Goal: Information Seeking & Learning: Learn about a topic

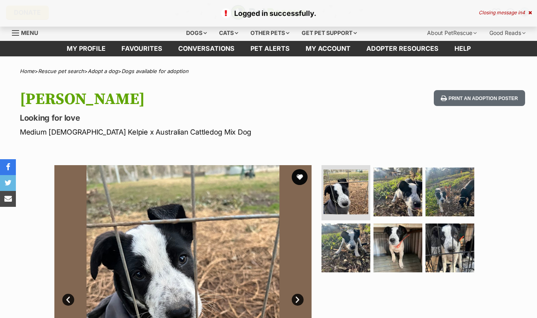
click at [297, 172] on button "favourite" at bounding box center [299, 177] width 16 height 16
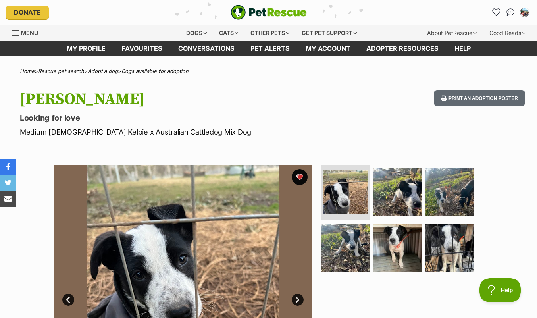
click at [492, 13] on icon "Favourites" at bounding box center [496, 12] width 8 height 8
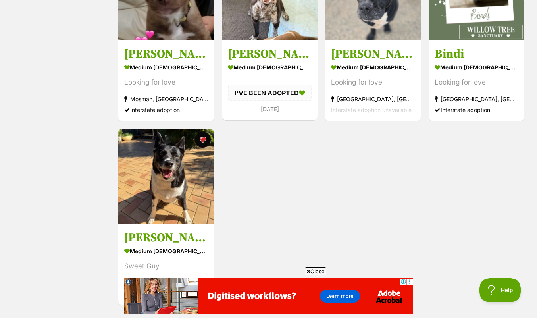
scroll to position [400, 0]
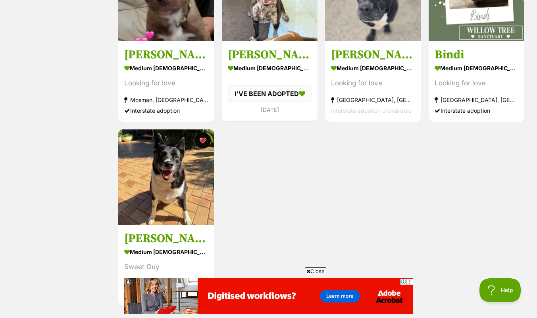
click at [181, 208] on img at bounding box center [166, 177] width 96 height 96
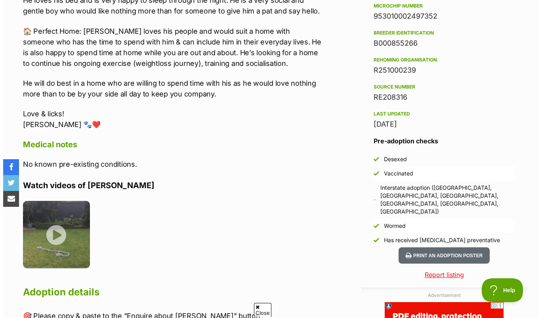
scroll to position [638, 0]
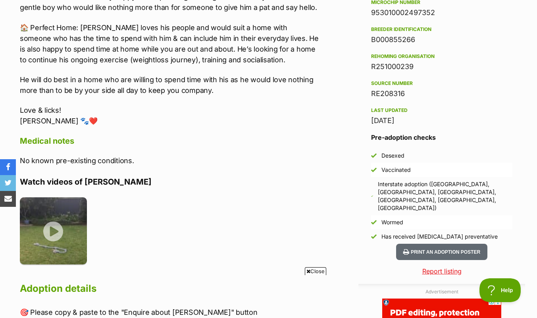
click at [55, 209] on img at bounding box center [53, 230] width 67 height 67
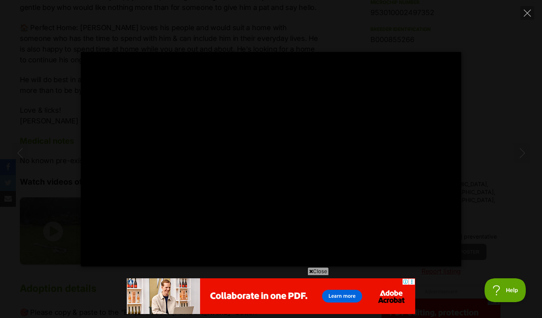
scroll to position [0, 0]
type input "100"
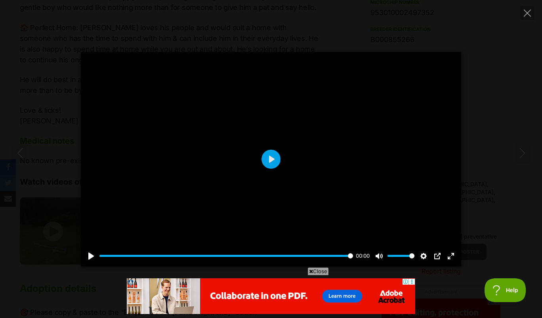
click at [529, 13] on icon "Close" at bounding box center [527, 13] width 7 height 7
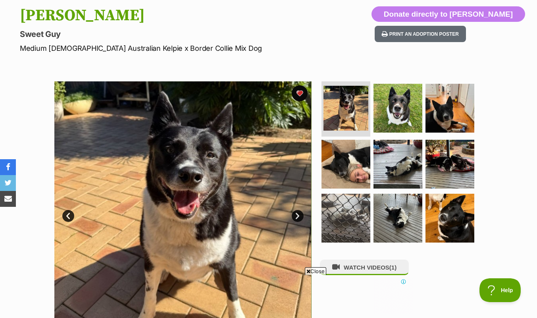
click at [298, 215] on link "Next" at bounding box center [297, 216] width 12 height 12
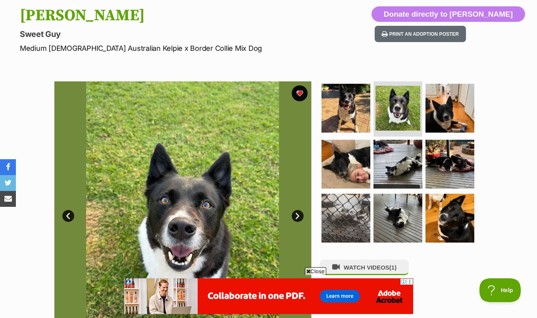
click at [297, 215] on link "Next" at bounding box center [297, 216] width 12 height 12
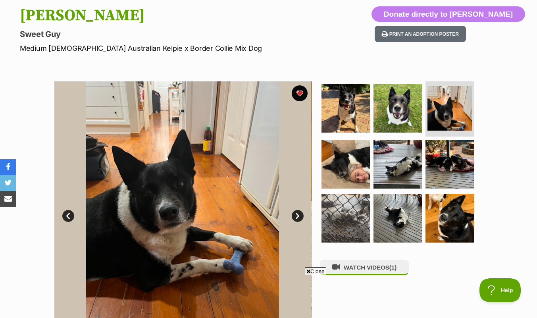
click at [297, 215] on link "Next" at bounding box center [297, 216] width 12 height 12
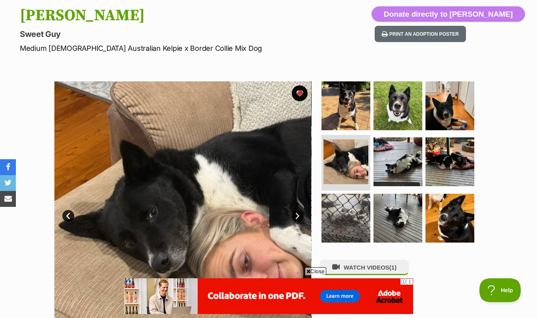
click at [296, 216] on link "Next" at bounding box center [297, 216] width 12 height 12
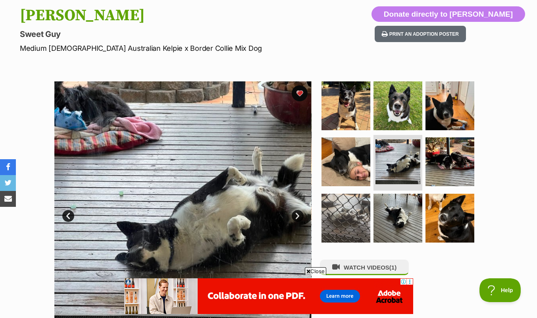
click at [300, 217] on link "Next" at bounding box center [297, 216] width 12 height 12
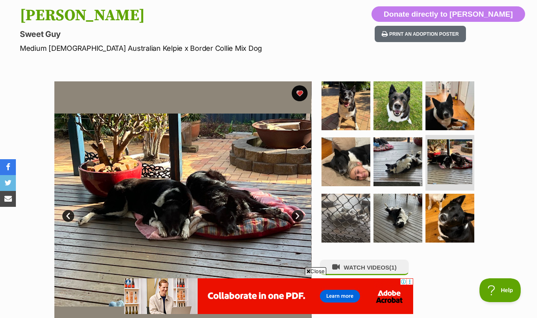
click at [295, 215] on link "Next" at bounding box center [297, 216] width 12 height 12
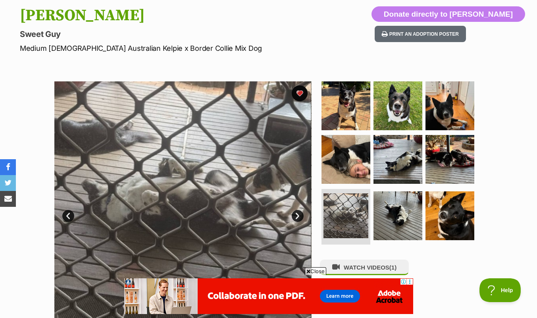
click at [295, 219] on link "Next" at bounding box center [297, 216] width 12 height 12
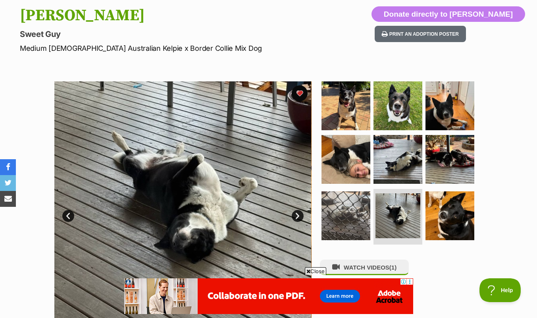
click at [299, 215] on link "Next" at bounding box center [297, 216] width 12 height 12
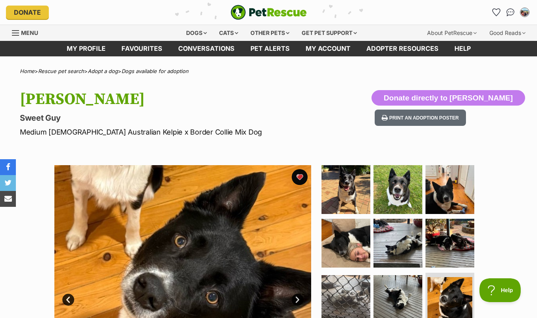
click at [494, 13] on icon "Favourites" at bounding box center [496, 12] width 8 height 7
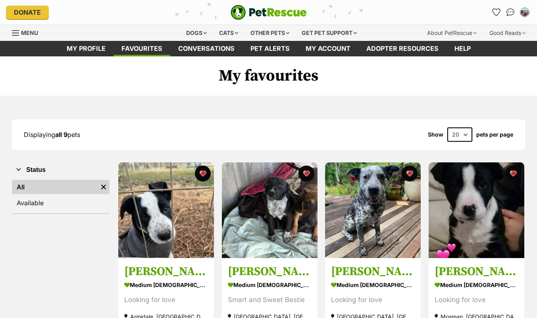
click at [387, 232] on img at bounding box center [373, 210] width 96 height 96
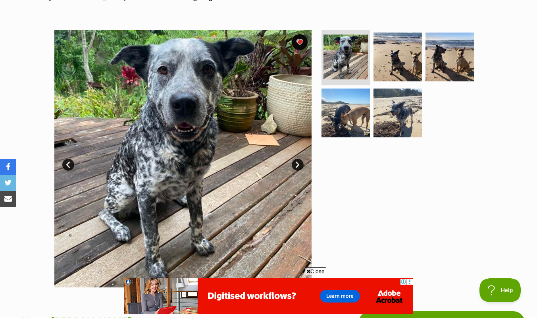
click at [314, 273] on span "Close" at bounding box center [315, 271] width 21 height 8
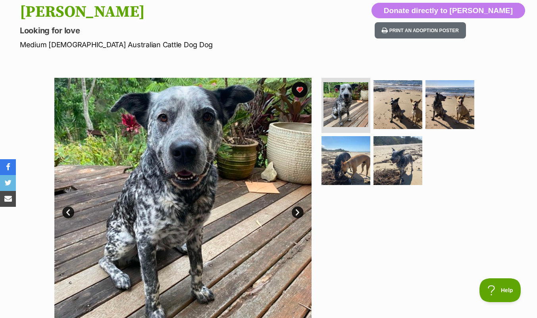
scroll to position [85, 0]
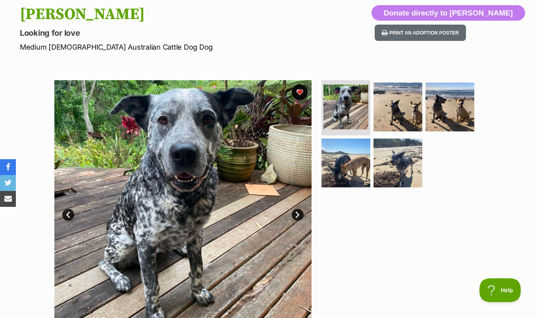
click at [296, 215] on link "Next" at bounding box center [297, 215] width 12 height 12
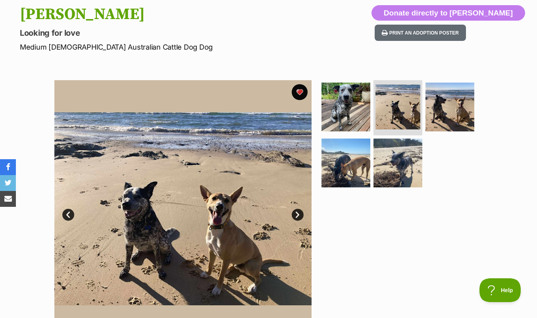
click at [297, 218] on link "Next" at bounding box center [297, 215] width 12 height 12
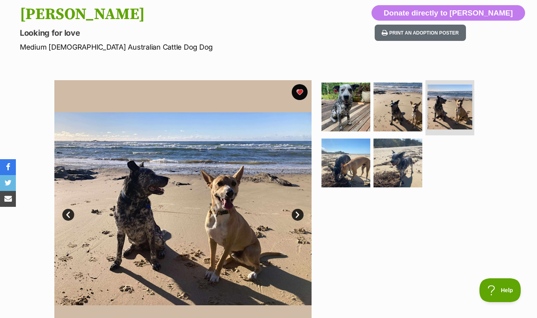
scroll to position [0, 0]
click at [298, 215] on link "Next" at bounding box center [297, 215] width 12 height 12
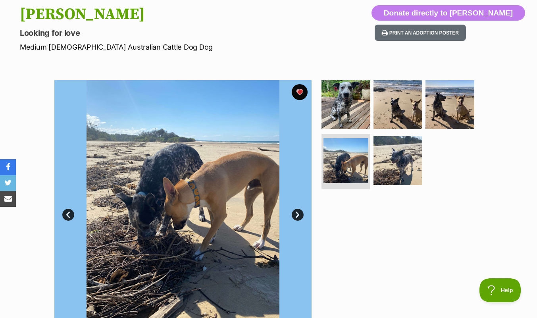
click at [298, 218] on link "Next" at bounding box center [297, 215] width 12 height 12
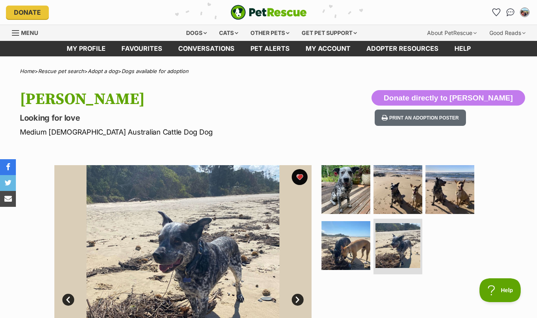
click at [206, 35] on div "Dogs" at bounding box center [196, 33] width 32 height 16
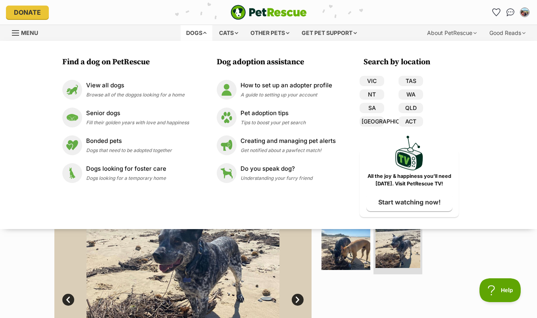
click at [127, 94] on span "Browse all of the doggos looking for a home" at bounding box center [135, 95] width 98 height 6
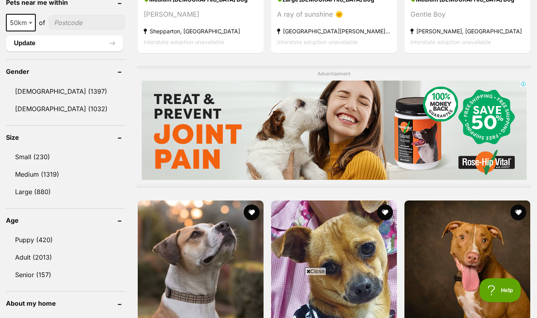
scroll to position [623, 0]
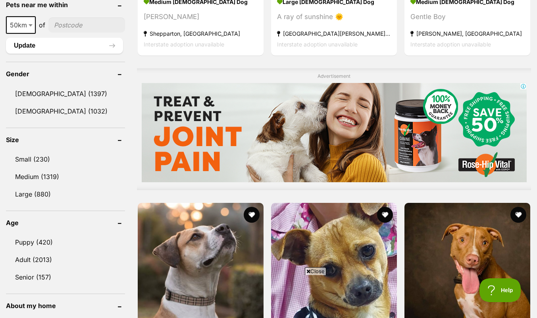
click at [31, 25] on b at bounding box center [31, 25] width 4 height 2
select select "100"
click at [94, 24] on input"] "postcode" at bounding box center [88, 24] width 74 height 15
type input"] "2440"
click at [112, 44] on button "Update" at bounding box center [64, 46] width 117 height 16
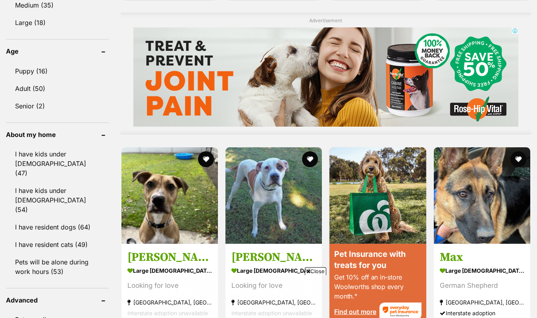
click at [82, 146] on link "I have kids under [DEMOGRAPHIC_DATA] (47)" at bounding box center [57, 164] width 103 height 36
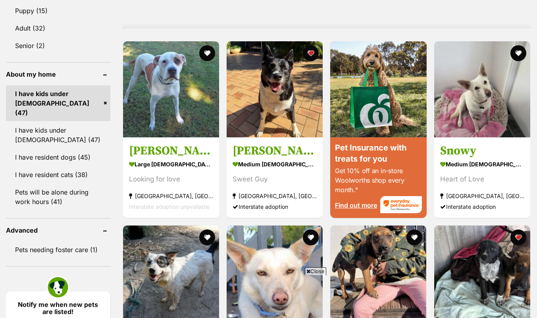
scroll to position [659, 0]
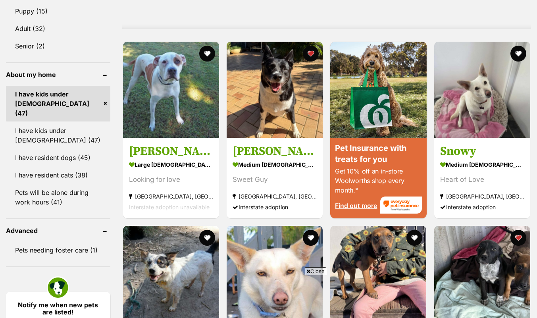
click at [79, 125] on link "I have kids under [DEMOGRAPHIC_DATA] (47)" at bounding box center [58, 135] width 104 height 26
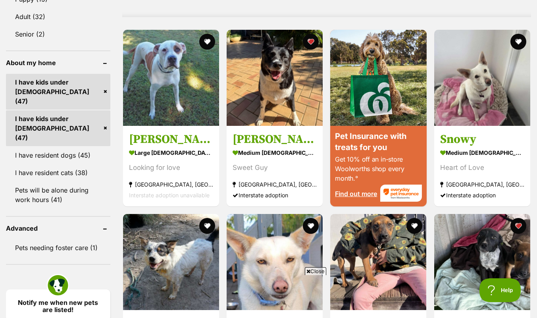
scroll to position [673, 0]
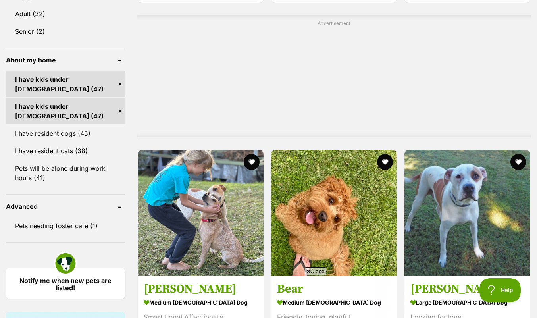
click at [80, 132] on link "I have resident dogs (45)" at bounding box center [65, 133] width 119 height 17
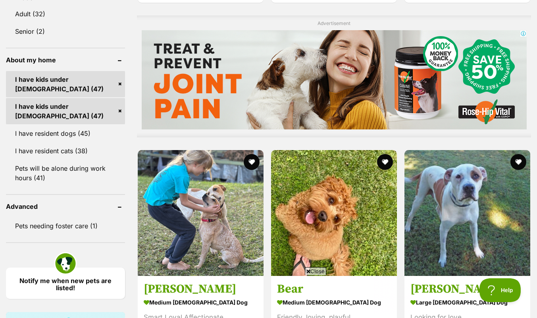
scroll to position [0, 0]
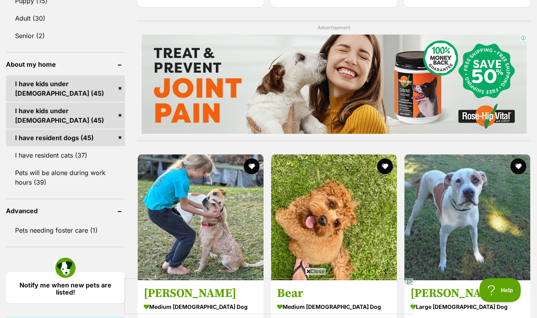
scroll to position [669, 0]
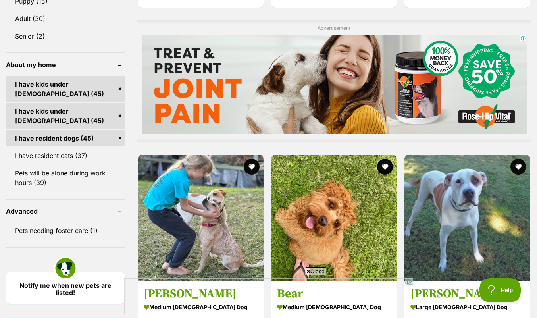
click at [88, 181] on link "Pets will be alone during work hours (39)" at bounding box center [65, 178] width 119 height 26
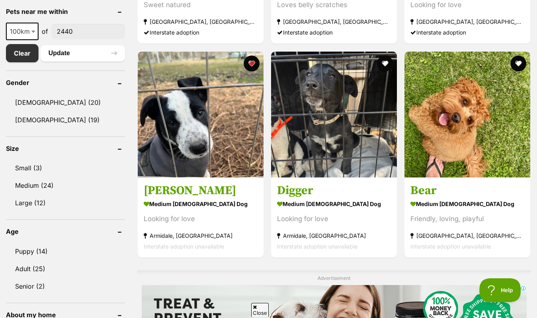
click at [46, 188] on link "Medium (24)" at bounding box center [65, 185] width 119 height 17
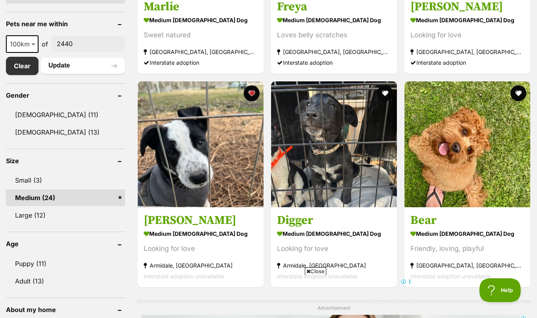
scroll to position [393, 0]
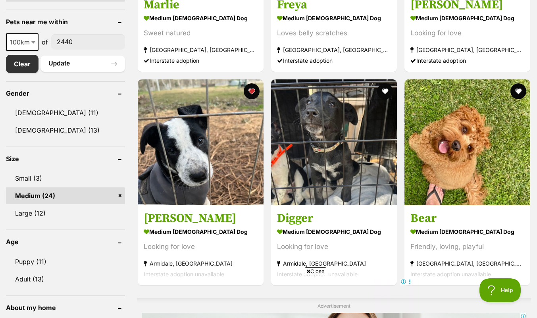
click at [310, 274] on span "Close" at bounding box center [315, 271] width 21 height 8
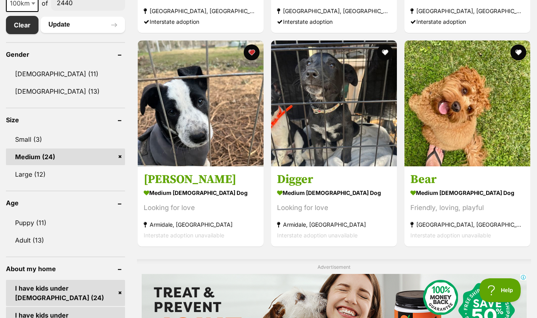
scroll to position [436, 0]
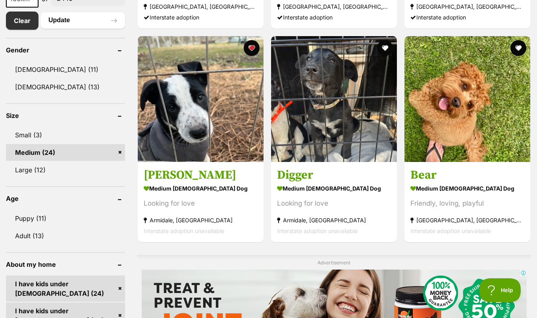
click at [211, 131] on img at bounding box center [201, 99] width 126 height 126
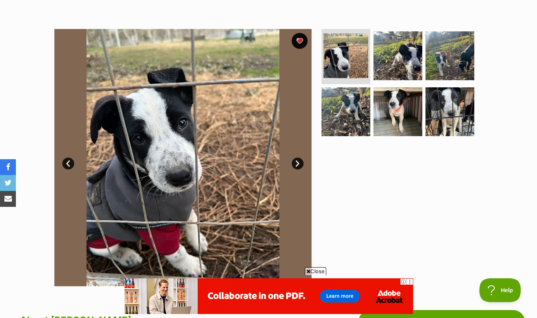
scroll to position [135, 0]
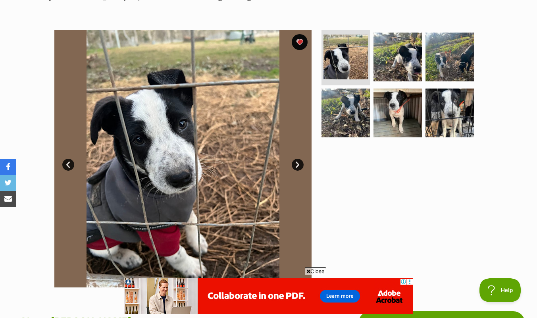
click at [405, 66] on img at bounding box center [397, 57] width 49 height 49
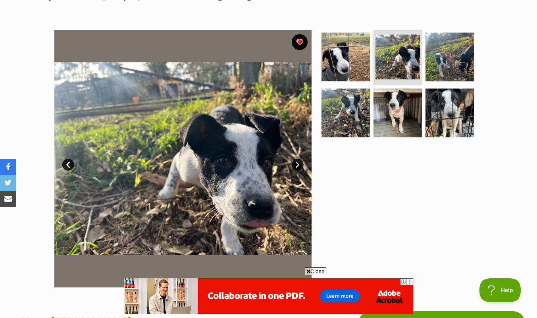
click at [394, 117] on img at bounding box center [397, 112] width 49 height 49
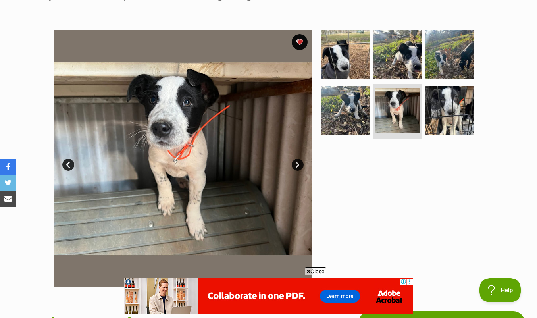
scroll to position [0, 0]
click at [450, 112] on img at bounding box center [449, 110] width 49 height 49
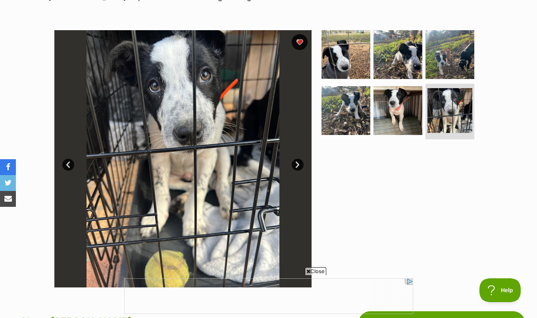
click at [349, 110] on img at bounding box center [345, 110] width 49 height 49
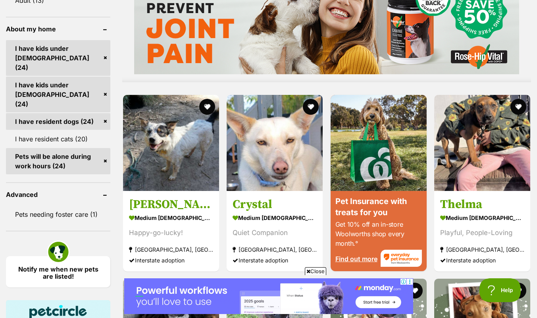
scroll to position [673, 0]
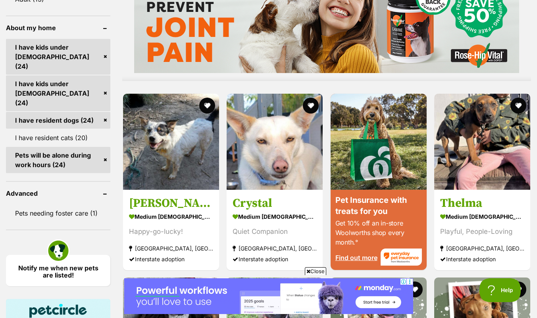
click at [17, 56] on link "I have kids under [DEMOGRAPHIC_DATA] (24)" at bounding box center [58, 57] width 104 height 36
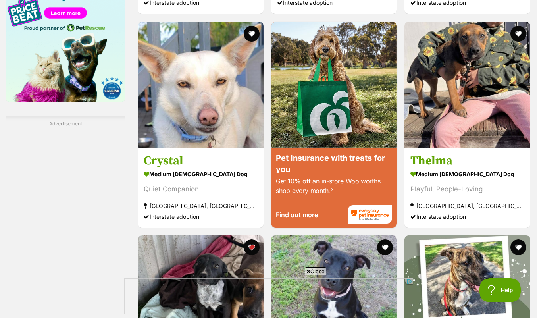
scroll to position [1017, 0]
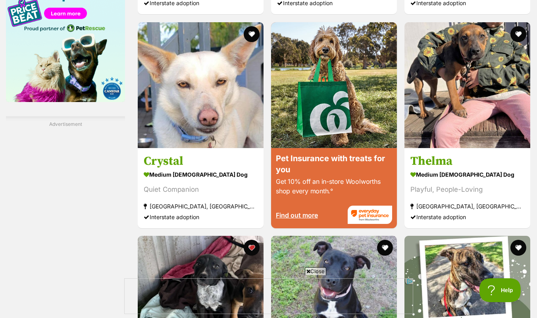
click at [170, 139] on img at bounding box center [201, 85] width 126 height 126
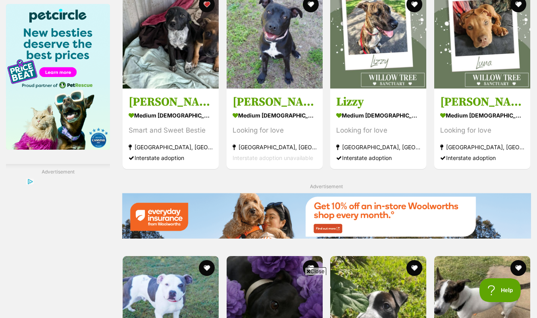
scroll to position [959, 0]
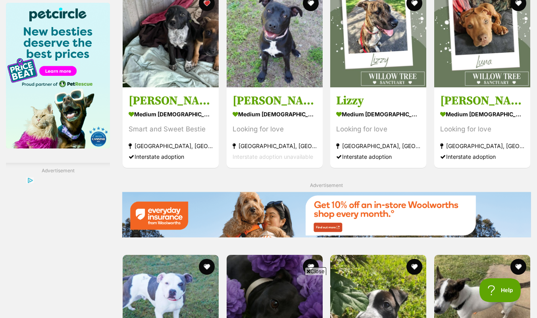
click at [371, 255] on img at bounding box center [378, 303] width 96 height 96
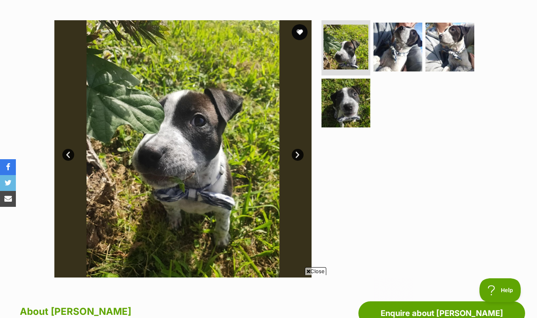
click at [385, 46] on img at bounding box center [397, 47] width 49 height 49
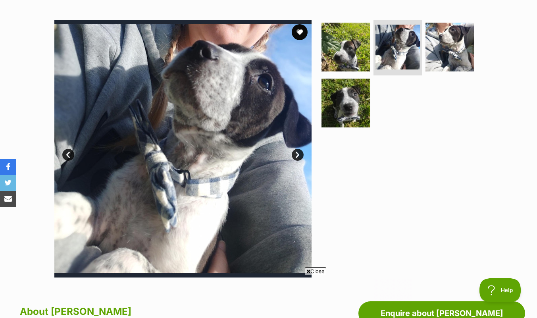
click at [292, 156] on link "Next" at bounding box center [297, 155] width 12 height 12
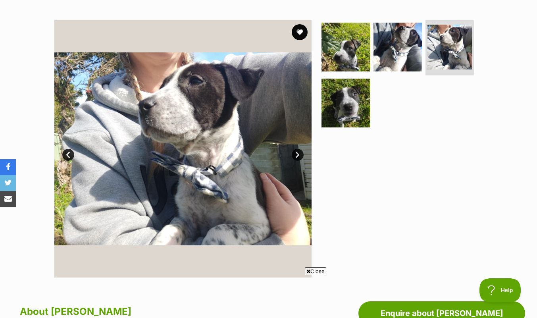
click at [293, 155] on link "Next" at bounding box center [297, 155] width 12 height 12
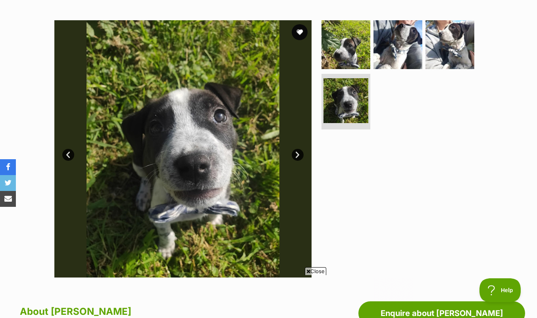
click at [296, 159] on link "Next" at bounding box center [297, 155] width 12 height 12
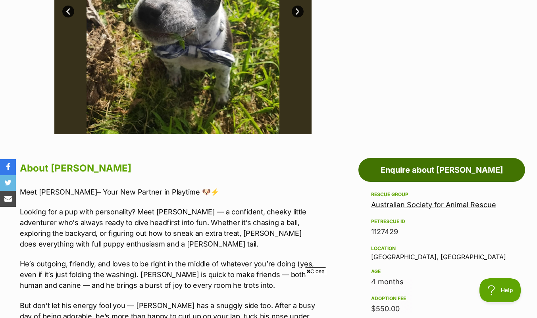
click at [471, 171] on link "Enquire about Joe" at bounding box center [441, 170] width 167 height 24
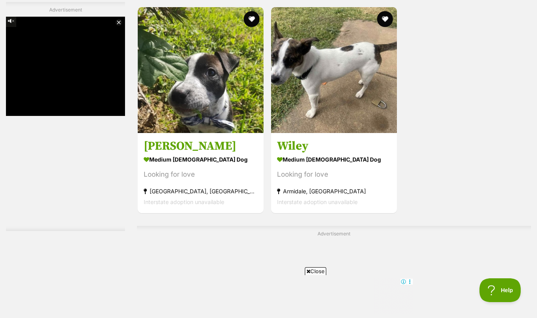
scroll to position [1750, 0]
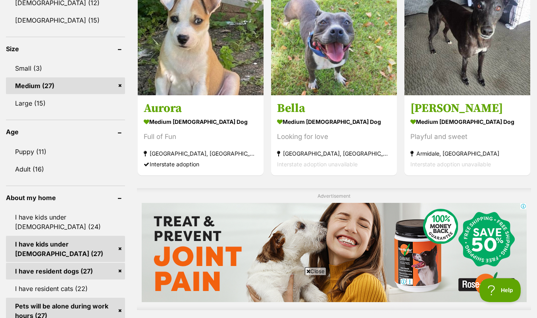
scroll to position [504, 0]
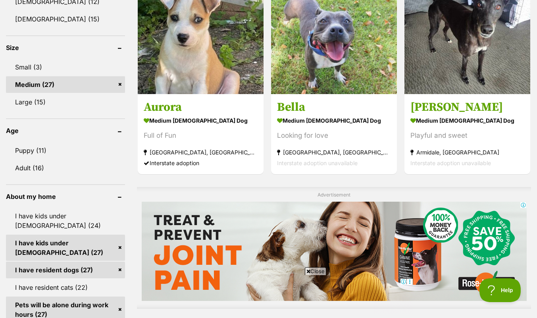
click at [36, 172] on link "Adult (16)" at bounding box center [65, 167] width 119 height 17
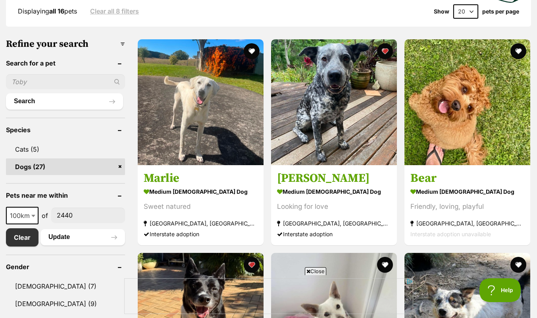
scroll to position [220, 0]
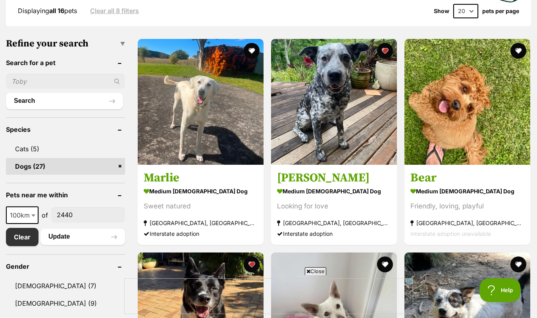
click at [219, 153] on img at bounding box center [201, 102] width 126 height 126
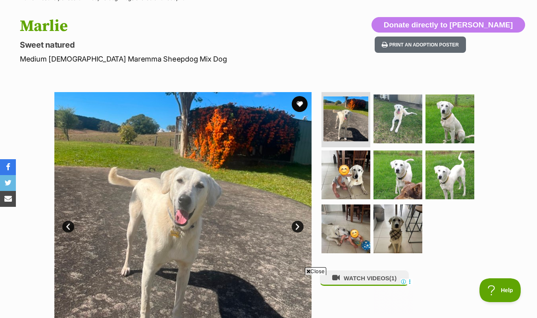
click at [347, 230] on img at bounding box center [345, 228] width 49 height 49
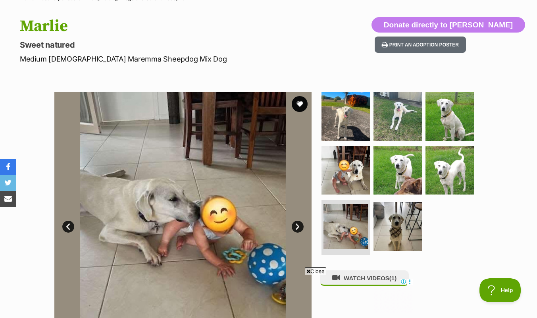
click at [391, 232] on img at bounding box center [397, 226] width 49 height 49
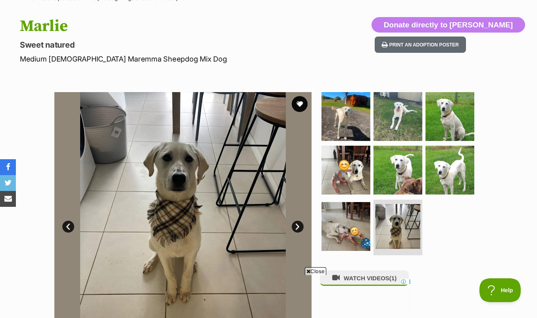
click at [453, 176] on img at bounding box center [449, 170] width 49 height 49
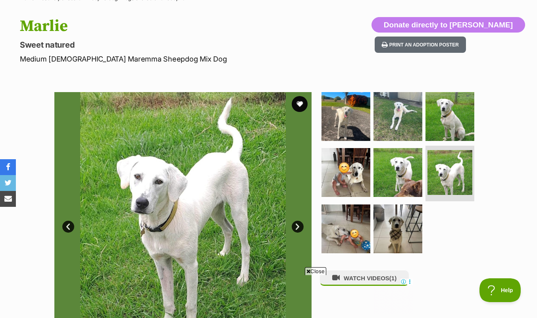
click at [398, 176] on img at bounding box center [397, 172] width 49 height 49
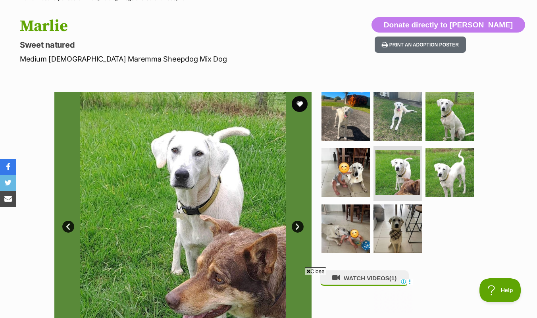
click at [346, 179] on img at bounding box center [345, 172] width 49 height 49
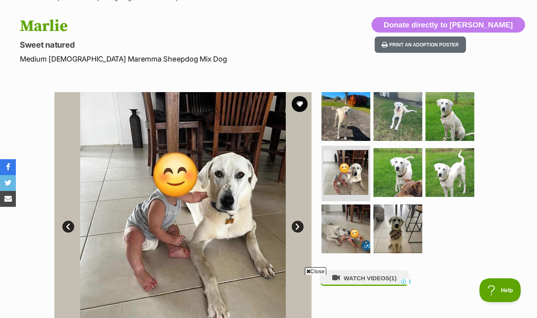
click at [345, 129] on img at bounding box center [345, 116] width 49 height 49
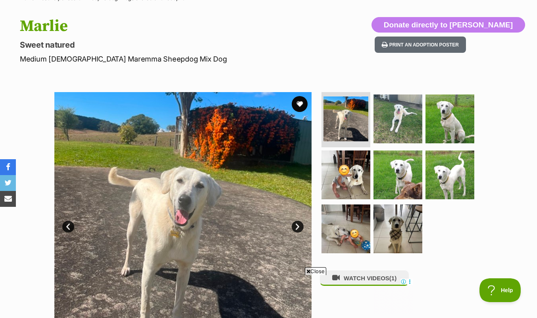
click at [397, 122] on img at bounding box center [397, 118] width 49 height 49
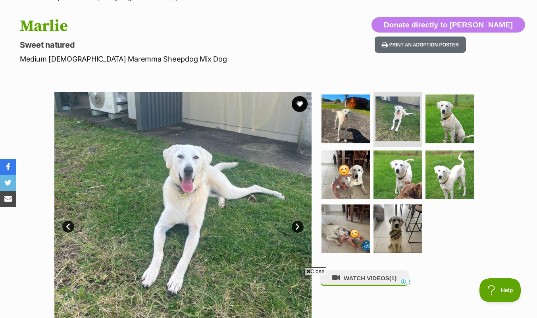
click at [452, 123] on img at bounding box center [449, 118] width 49 height 49
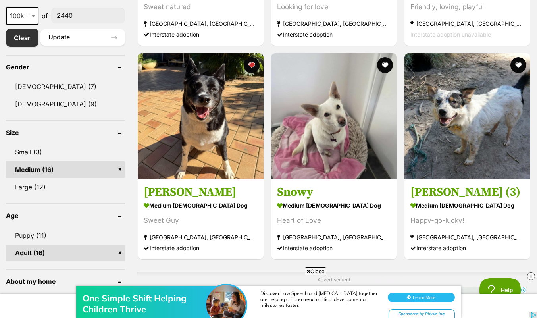
scroll to position [419, 0]
click at [351, 213] on section "medium female Dog Heart of Love Coffs Harbour, NSW Interstate adoption" at bounding box center [334, 227] width 114 height 54
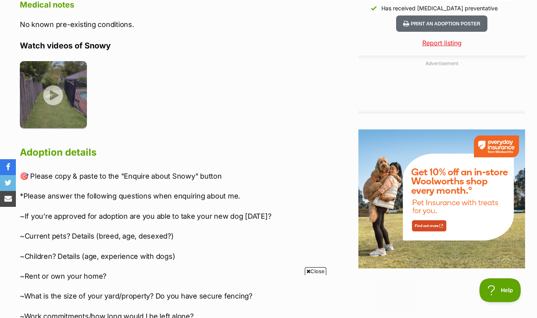
scroll to position [865, 0]
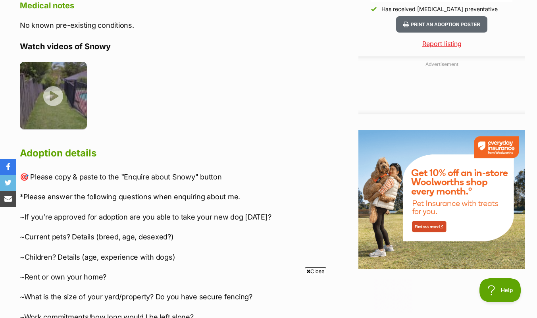
click at [52, 94] on img at bounding box center [53, 95] width 67 height 67
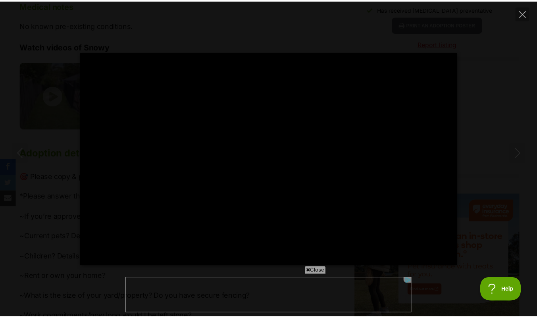
scroll to position [0, 0]
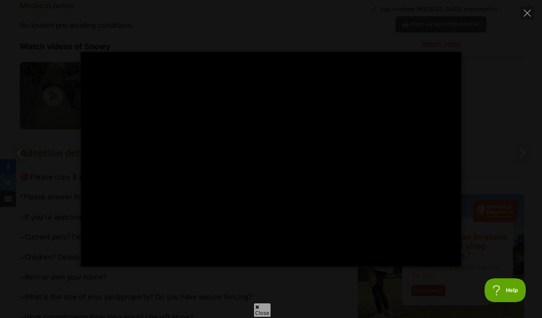
click at [529, 11] on icon "Close" at bounding box center [527, 13] width 7 height 7
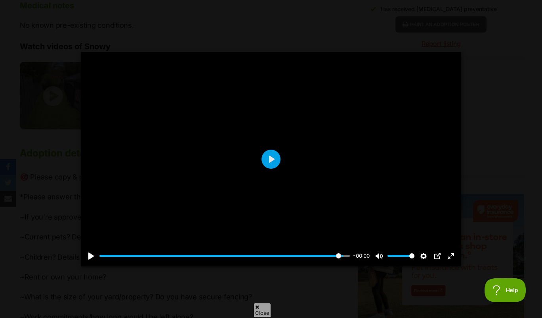
type input "97.35"
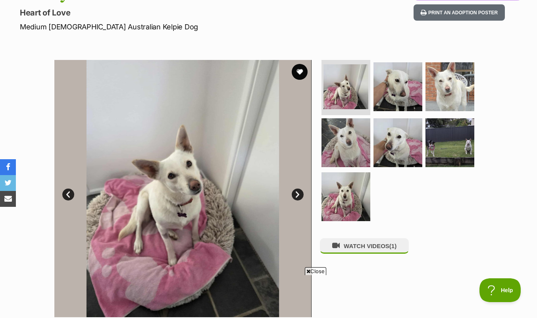
scroll to position [106, 0]
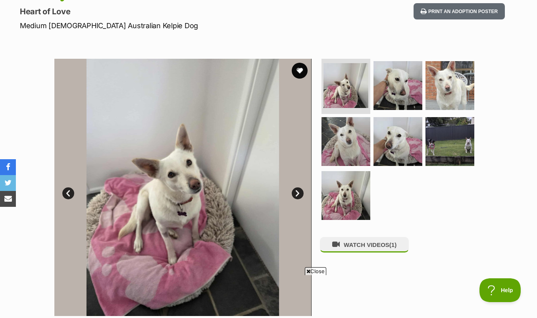
click at [398, 137] on img at bounding box center [397, 141] width 49 height 49
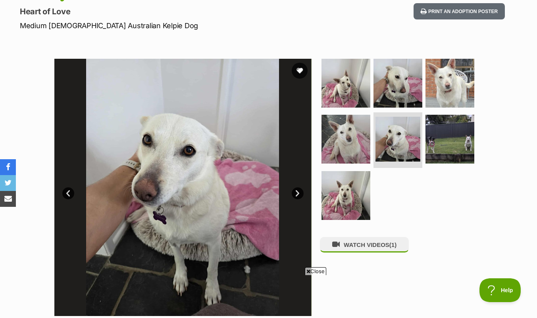
click at [345, 80] on img at bounding box center [345, 83] width 49 height 49
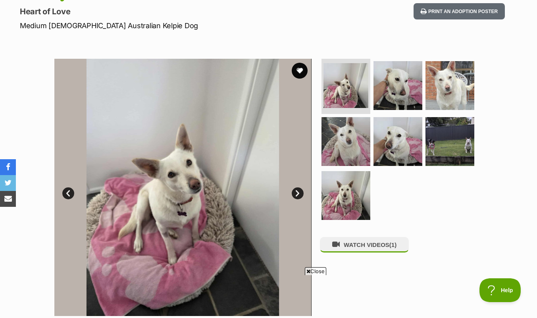
click at [397, 88] on img at bounding box center [397, 85] width 49 height 49
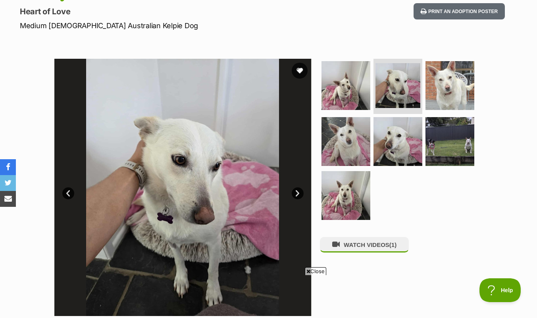
click at [453, 86] on img at bounding box center [449, 85] width 49 height 49
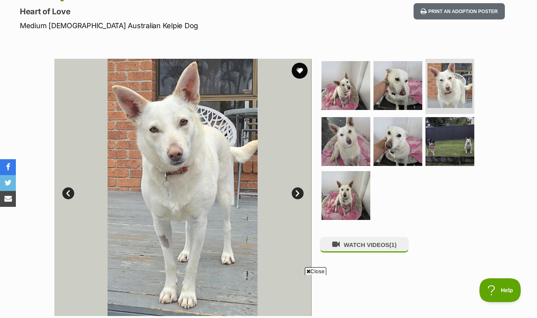
scroll to position [0, 0]
click at [349, 138] on img at bounding box center [345, 141] width 49 height 49
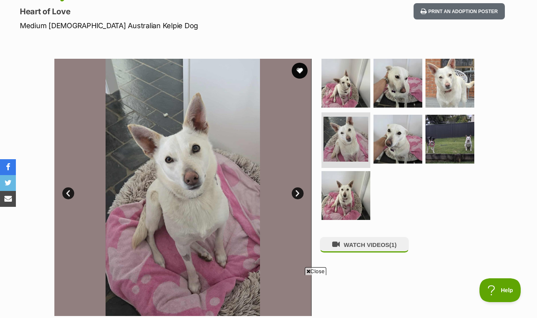
click at [396, 143] on img at bounding box center [397, 139] width 49 height 49
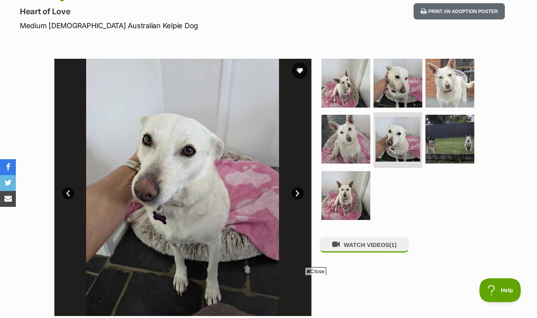
click at [448, 144] on img at bounding box center [449, 139] width 49 height 49
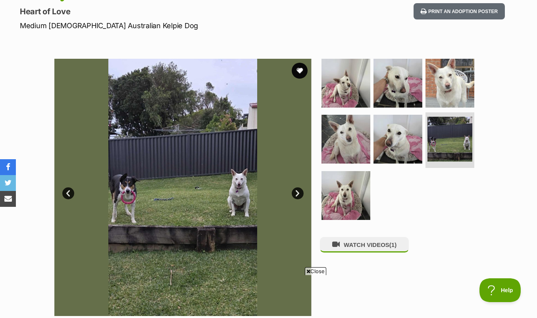
click at [353, 201] on img at bounding box center [345, 195] width 49 height 49
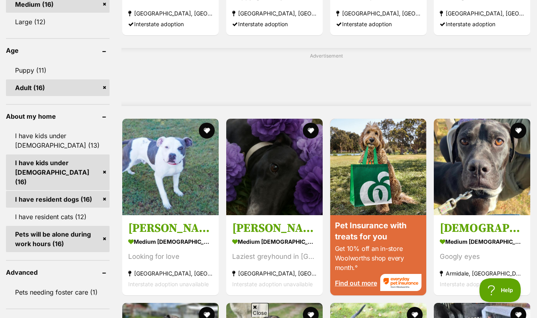
scroll to position [584, 0]
click at [38, 138] on link "I have kids under [DEMOGRAPHIC_DATA] (13)" at bounding box center [57, 140] width 103 height 26
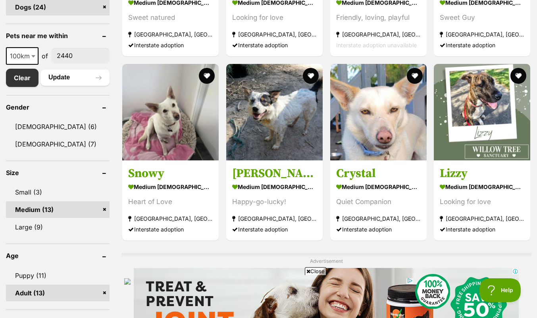
click at [288, 139] on img at bounding box center [274, 112] width 96 height 96
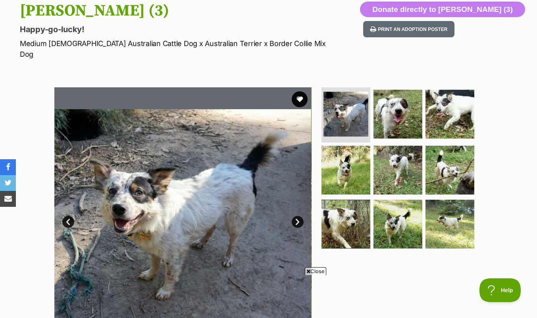
scroll to position [95, 0]
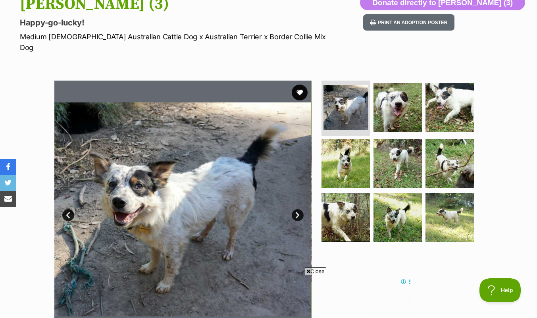
click at [351, 155] on img at bounding box center [345, 163] width 49 height 49
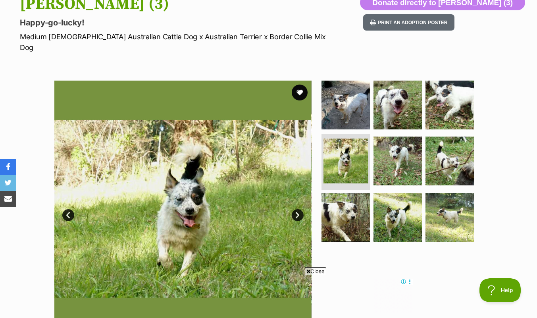
click at [401, 98] on img at bounding box center [397, 104] width 49 height 49
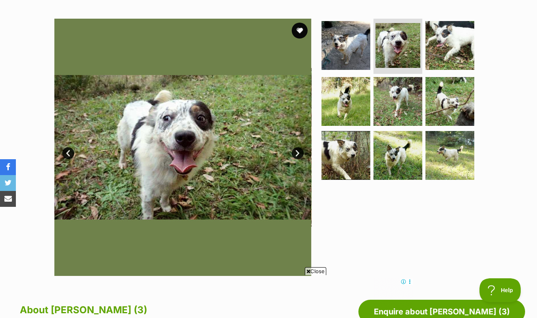
scroll to position [155, 0]
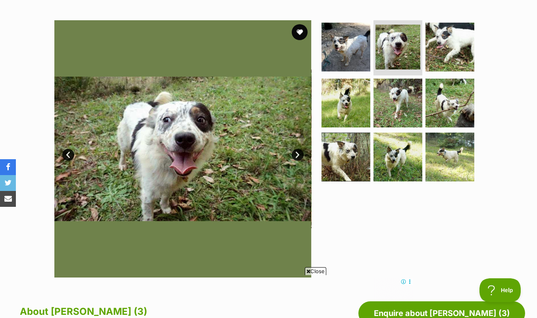
click at [448, 145] on img at bounding box center [449, 156] width 49 height 49
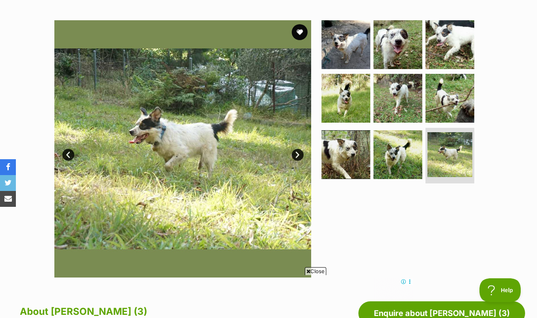
click at [452, 85] on img at bounding box center [449, 98] width 49 height 49
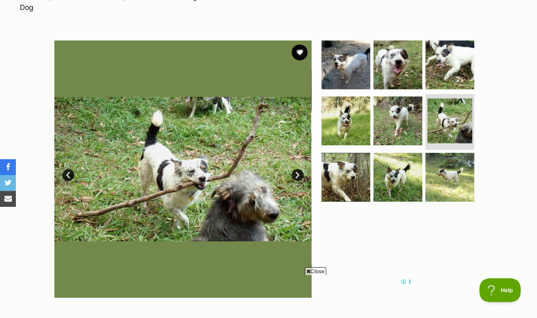
scroll to position [135, 0]
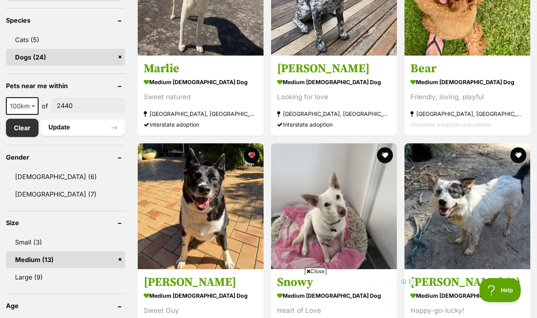
scroll to position [330, 0]
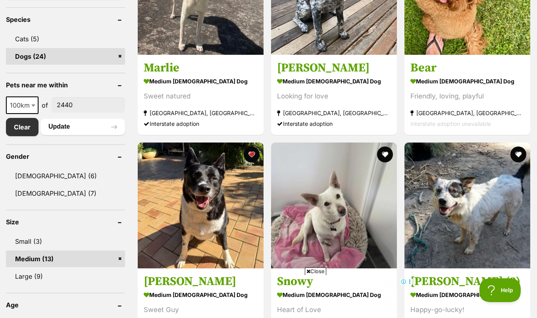
click at [33, 273] on link "Large (9)" at bounding box center [65, 276] width 119 height 17
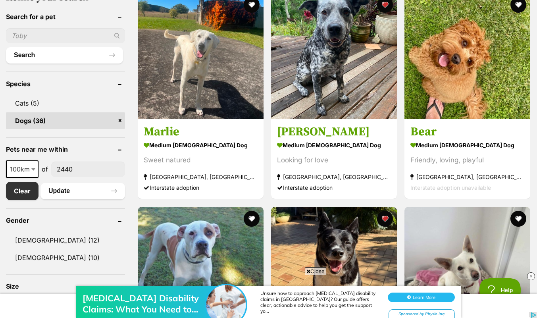
scroll to position [284, 0]
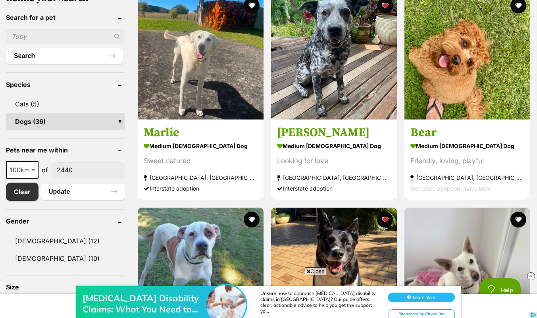
click at [456, 97] on img at bounding box center [467, 57] width 126 height 126
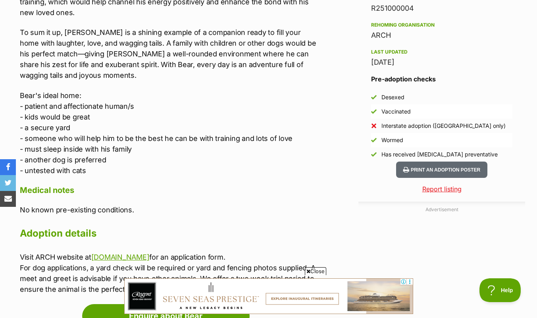
click at [0, 133] on div "Donate to Bear Donate to Bear at Animal Rescue [GEOGRAPHIC_DATA] via Shout Adve…" at bounding box center [268, 189] width 537 height 856
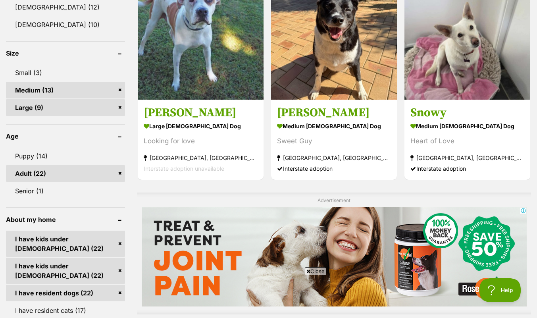
scroll to position [520, 0]
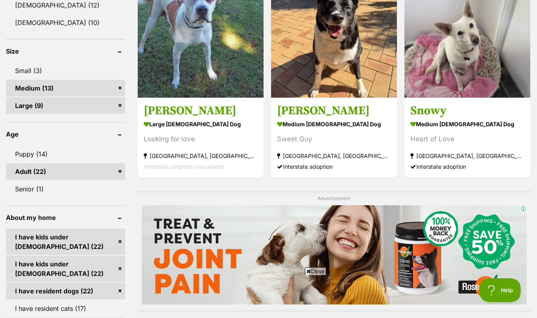
click at [313, 274] on span "Close" at bounding box center [315, 271] width 21 height 8
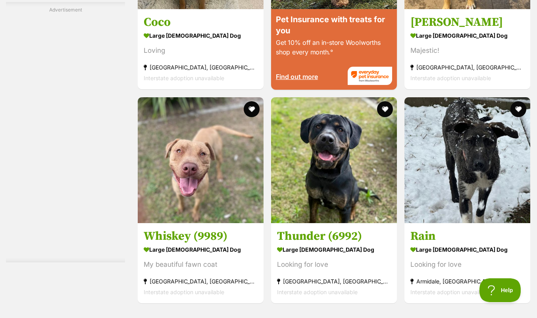
scroll to position [1175, 0]
click at [168, 217] on img at bounding box center [201, 160] width 126 height 126
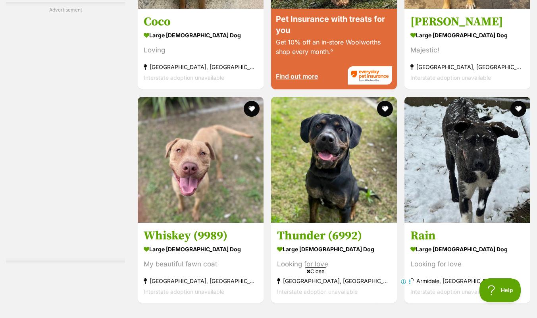
click at [430, 196] on img at bounding box center [467, 160] width 126 height 126
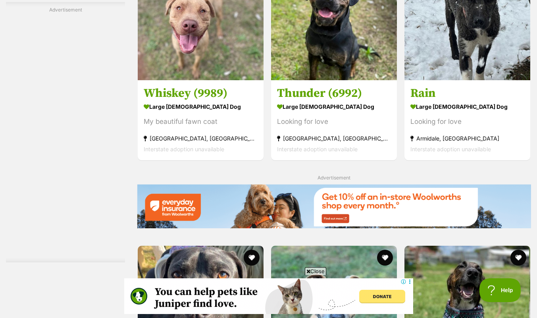
scroll to position [1318, 0]
click at [311, 271] on span "Close" at bounding box center [315, 271] width 21 height 8
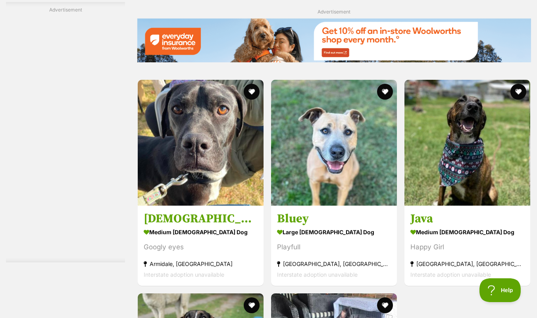
scroll to position [1483, 0]
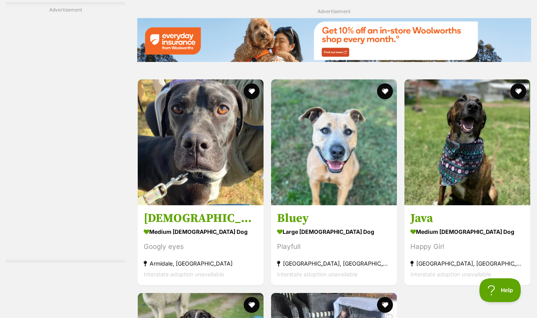
click at [345, 188] on img at bounding box center [334, 142] width 126 height 126
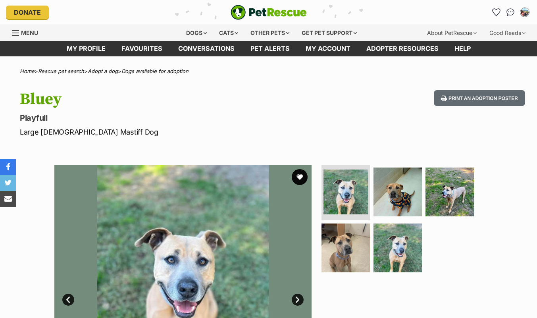
click at [494, 200] on div "Available 1 of 5 images 1 of 5 images 1 of 5 images 1 of 5 images 1 of 5 images…" at bounding box center [268, 287] width 537 height 269
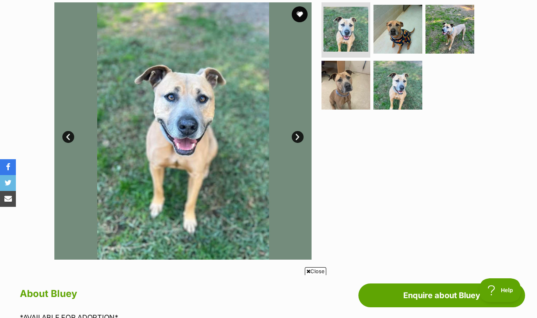
scroll to position [164, 0]
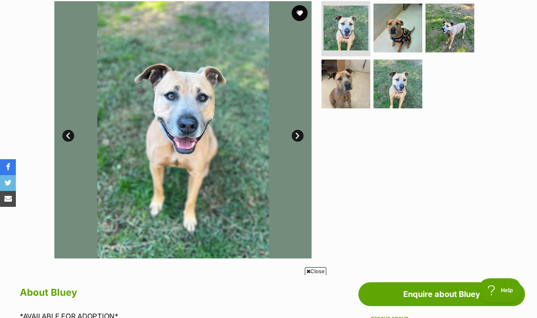
click at [315, 272] on span "Close" at bounding box center [315, 271] width 21 height 8
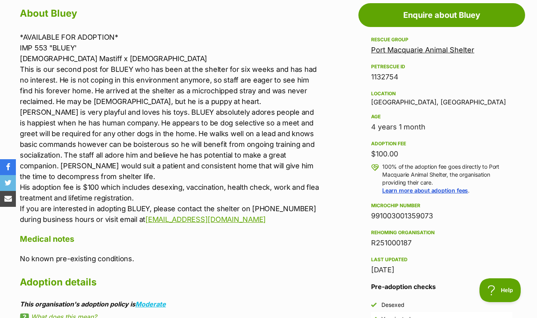
scroll to position [443, 0]
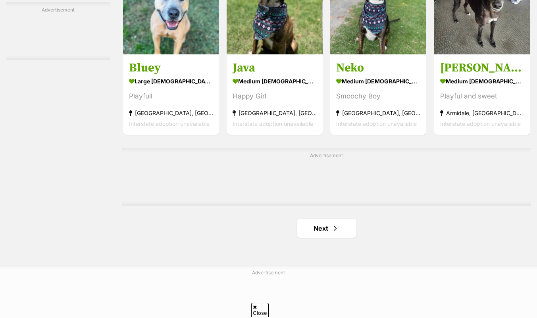
scroll to position [1197, 0]
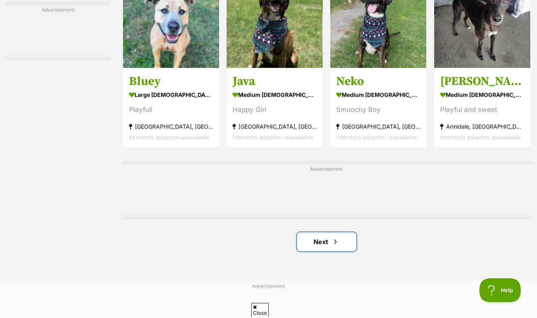
click at [333, 245] on span "Next page" at bounding box center [335, 242] width 8 height 10
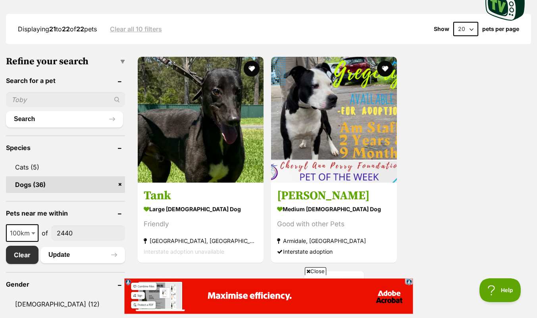
scroll to position [221, 0]
click at [186, 203] on h3 "Tank" at bounding box center [201, 195] width 114 height 15
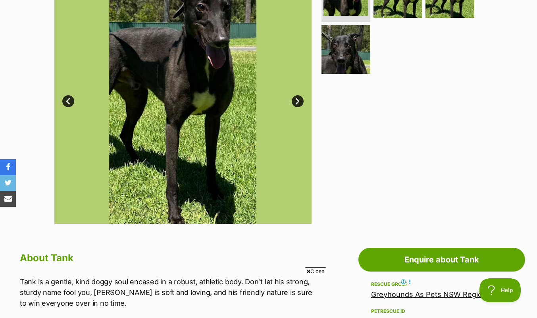
scroll to position [199, 0]
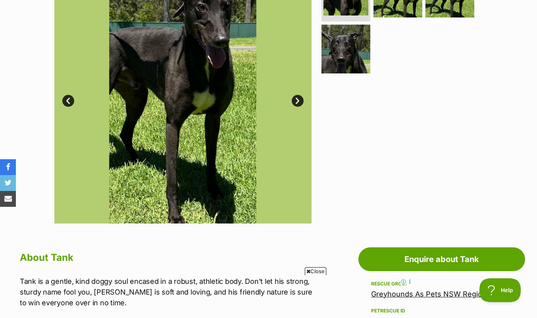
click at [316, 273] on span "Close" at bounding box center [315, 271] width 21 height 8
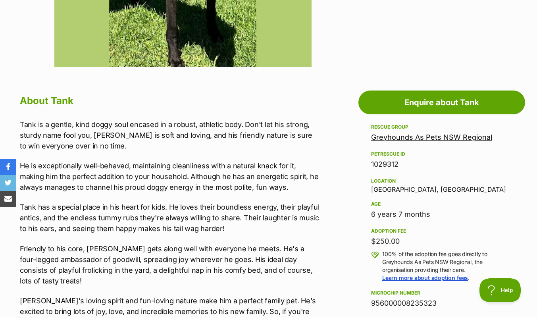
scroll to position [355, 0]
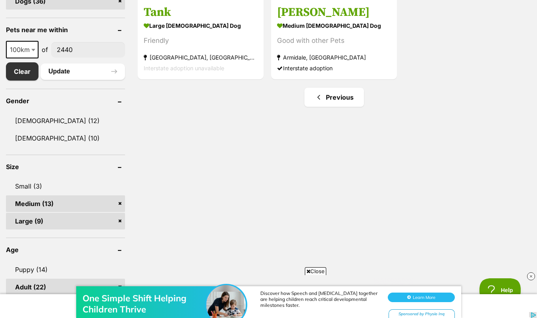
scroll to position [406, 0]
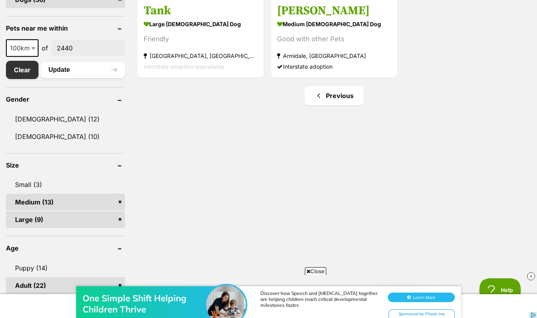
click at [92, 219] on link "Large (9)" at bounding box center [65, 219] width 119 height 17
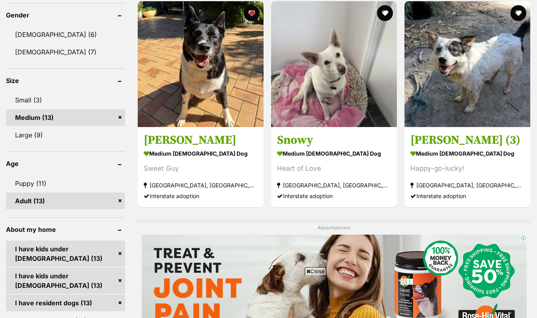
scroll to position [471, 0]
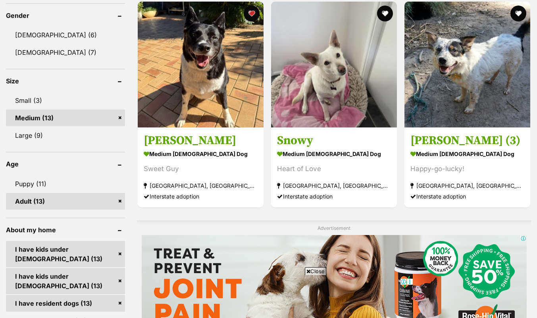
click at [77, 184] on link "Puppy (11)" at bounding box center [65, 183] width 119 height 17
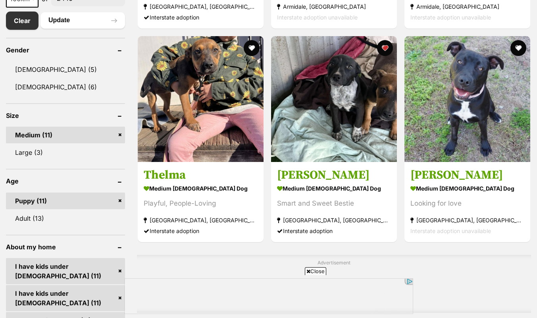
scroll to position [451, 0]
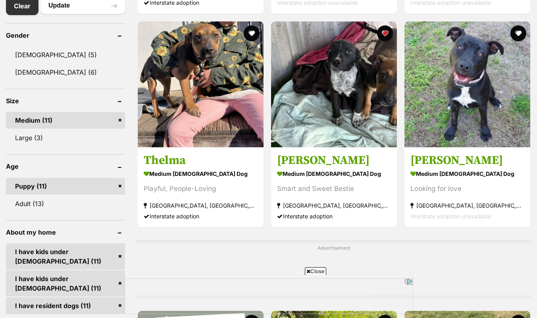
click at [96, 189] on link "Puppy (11)" at bounding box center [65, 186] width 119 height 17
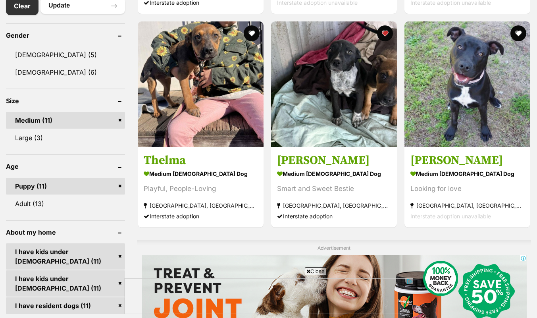
scroll to position [0, 0]
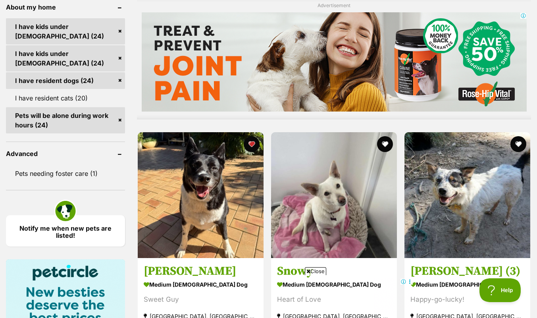
scroll to position [657, 0]
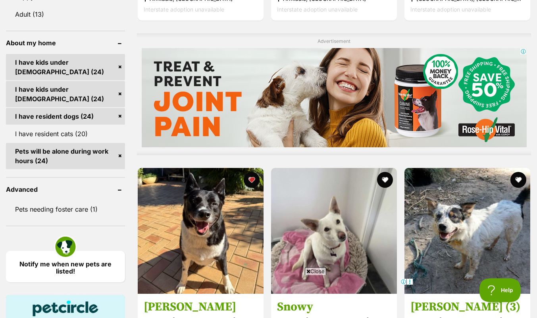
click at [505, 246] on img at bounding box center [467, 231] width 126 height 126
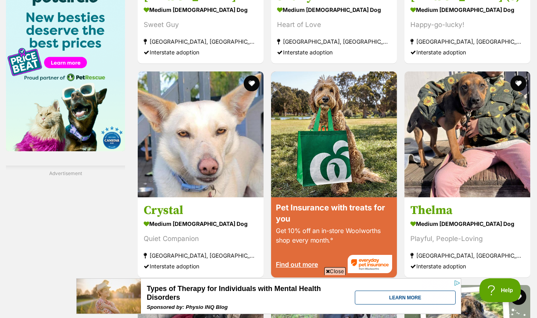
scroll to position [970, 0]
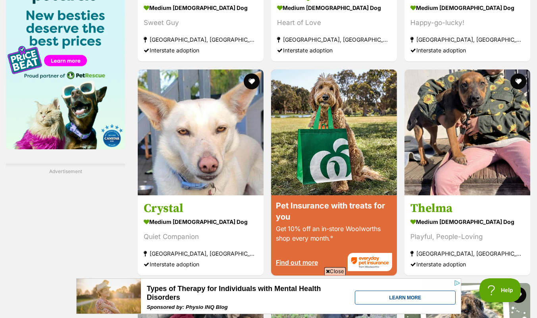
click at [501, 226] on strong "medium female Dog" at bounding box center [467, 221] width 114 height 11
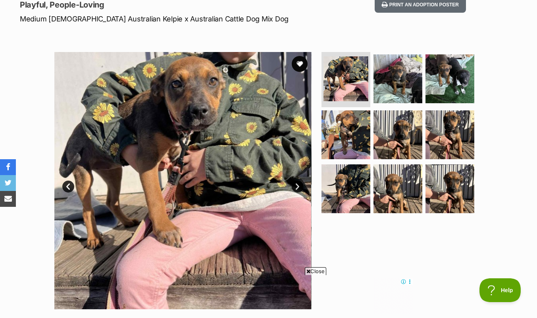
scroll to position [113, 0]
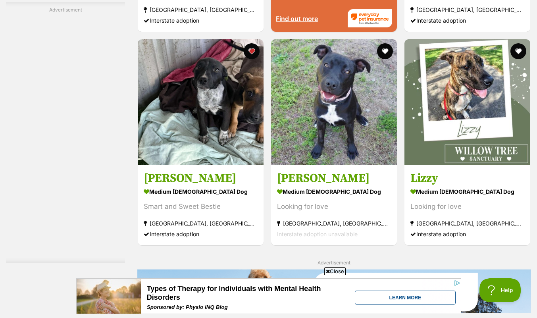
scroll to position [1213, 0]
click at [314, 152] on img at bounding box center [334, 102] width 126 height 126
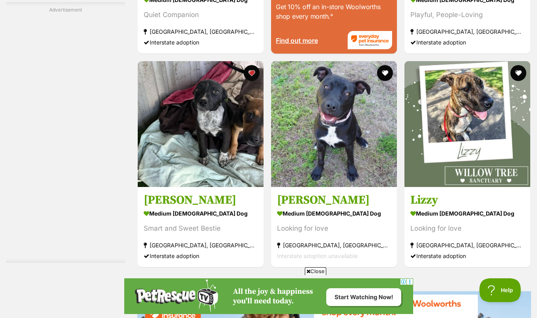
click at [172, 218] on strong "medium female Dog" at bounding box center [201, 212] width 114 height 11
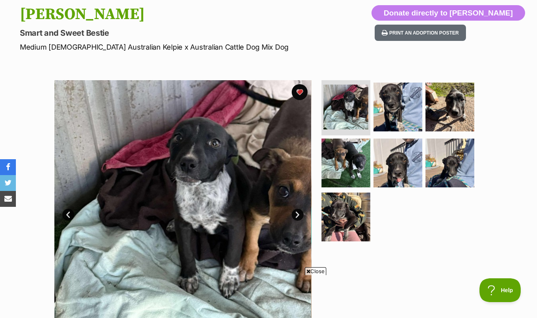
click at [69, 211] on link "Prev" at bounding box center [68, 215] width 12 height 12
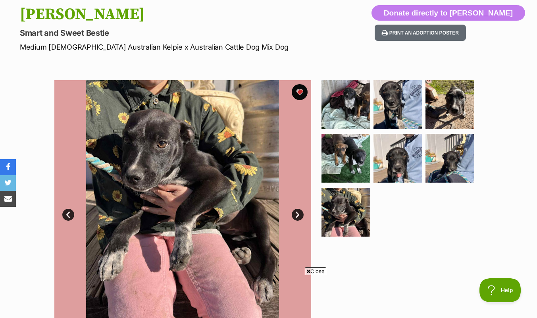
click at [69, 215] on link "Prev" at bounding box center [68, 215] width 12 height 12
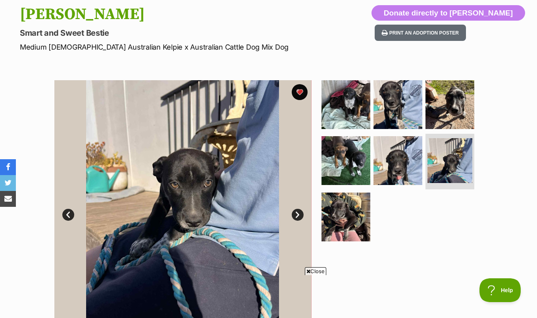
click at [68, 209] on link "Prev" at bounding box center [68, 215] width 12 height 12
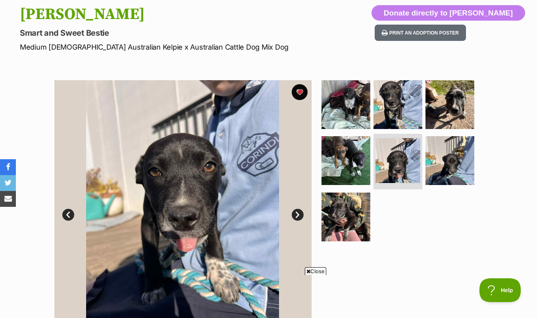
click at [70, 210] on link "Prev" at bounding box center [68, 215] width 12 height 12
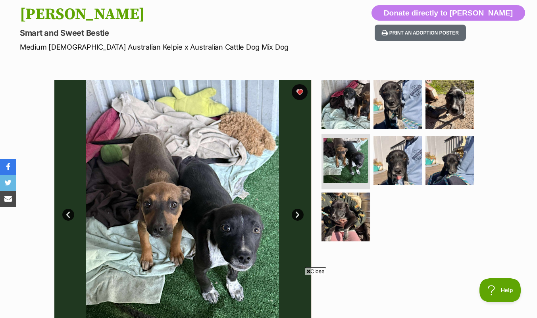
click at [68, 213] on link "Prev" at bounding box center [68, 215] width 12 height 12
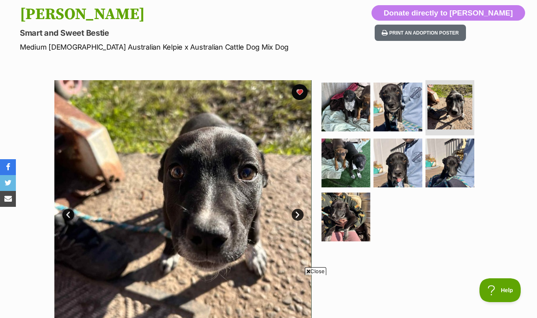
click at [64, 211] on link "Prev" at bounding box center [68, 215] width 12 height 12
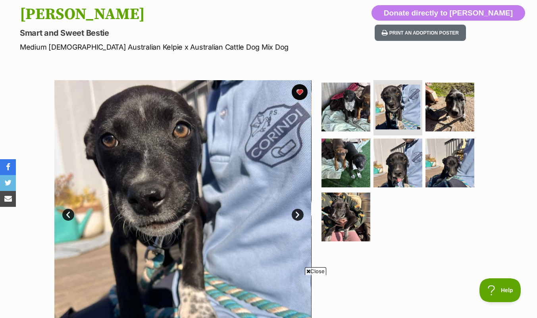
click at [65, 213] on link "Prev" at bounding box center [68, 215] width 12 height 12
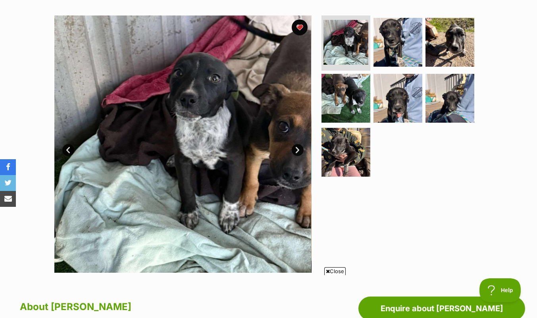
scroll to position [140, 0]
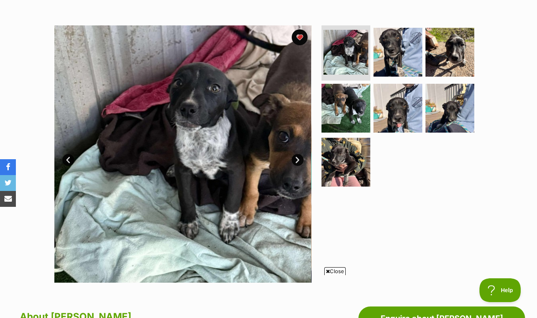
click at [443, 105] on img at bounding box center [449, 108] width 49 height 49
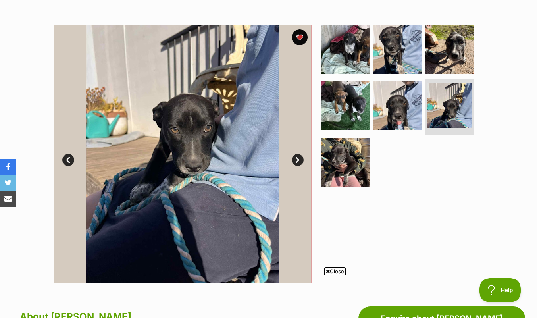
click at [452, 53] on img at bounding box center [449, 49] width 49 height 49
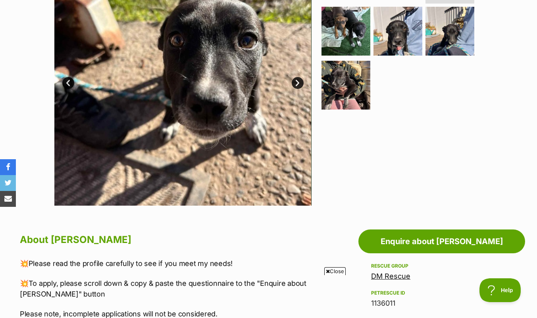
scroll to position [220, 0]
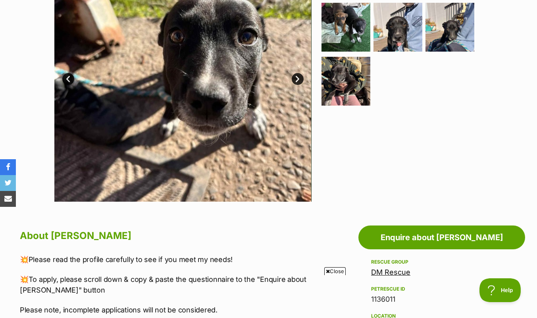
click at [331, 274] on span "Close" at bounding box center [334, 271] width 21 height 8
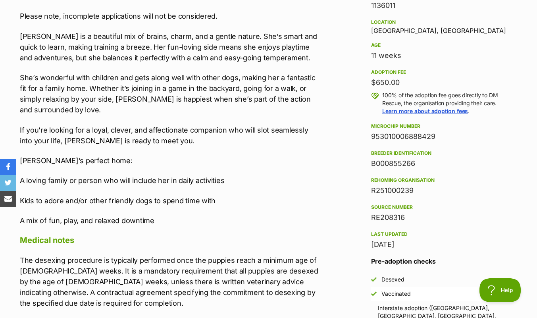
scroll to position [0, 0]
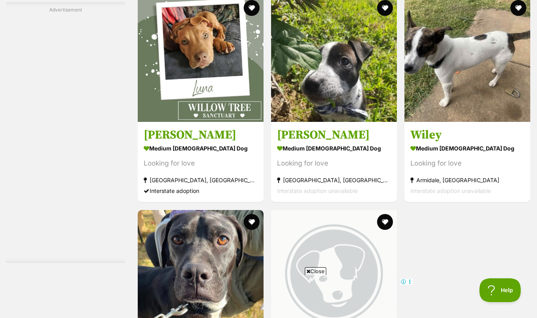
scroll to position [1547, 0]
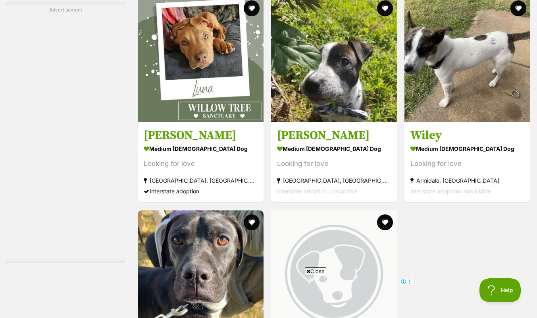
click at [195, 120] on img at bounding box center [201, 59] width 126 height 126
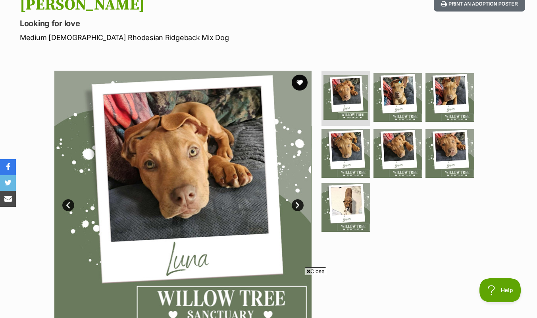
scroll to position [94, 0]
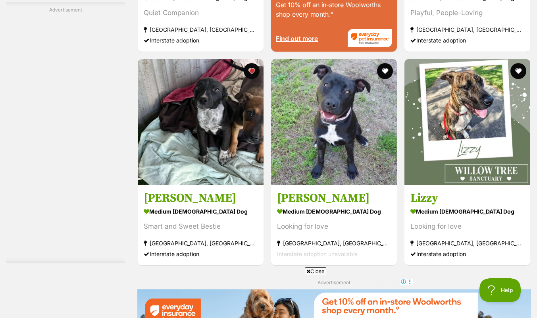
scroll to position [1193, 0]
click at [299, 164] on img at bounding box center [334, 122] width 126 height 126
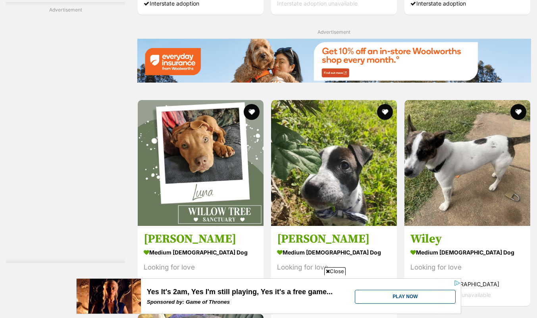
scroll to position [1441, 0]
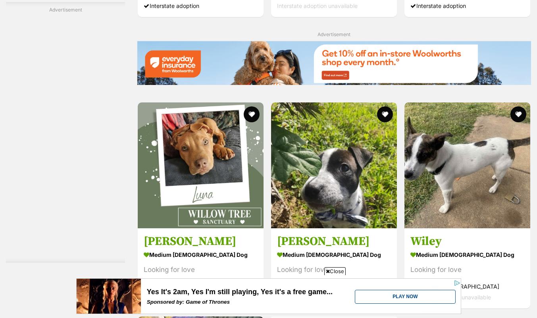
click at [335, 274] on span "Close" at bounding box center [334, 271] width 21 height 8
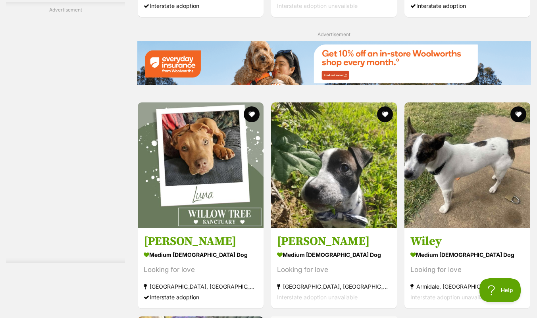
scroll to position [0, 0]
click at [433, 195] on img at bounding box center [467, 165] width 126 height 126
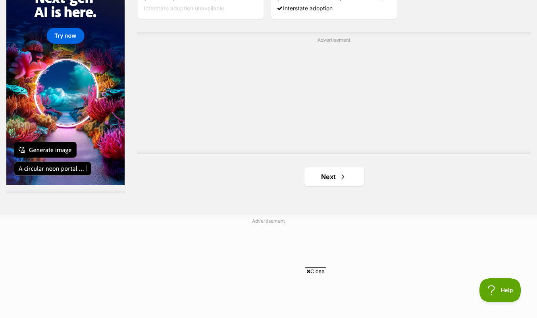
scroll to position [1941, 0]
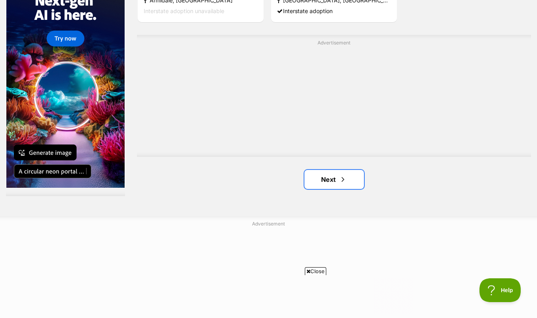
click at [327, 181] on link "Next" at bounding box center [333, 179] width 59 height 19
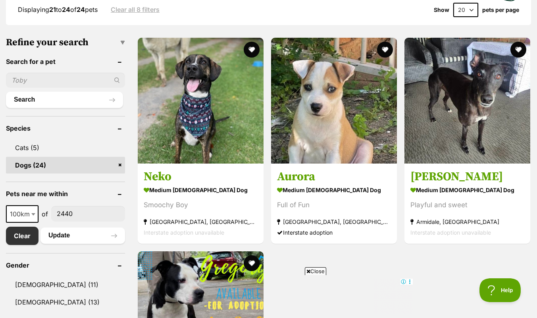
scroll to position [221, 0]
click at [307, 199] on section "medium female Dog Full of Fun Coffs Harbour, NSW Interstate adoption" at bounding box center [334, 211] width 114 height 54
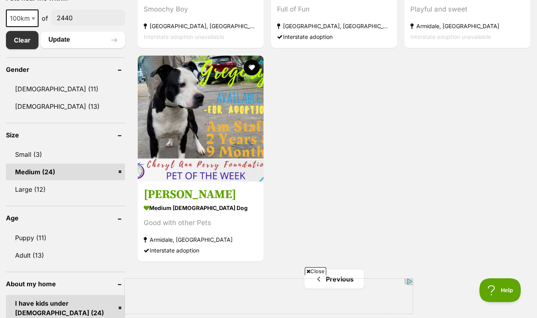
scroll to position [417, 0]
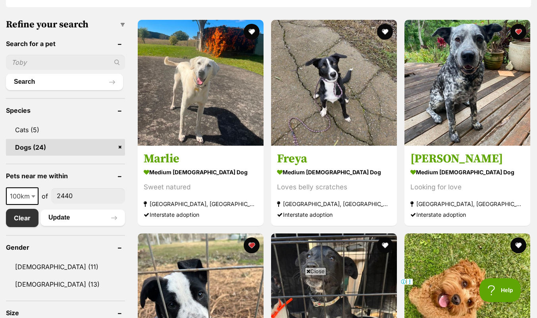
scroll to position [239, 0]
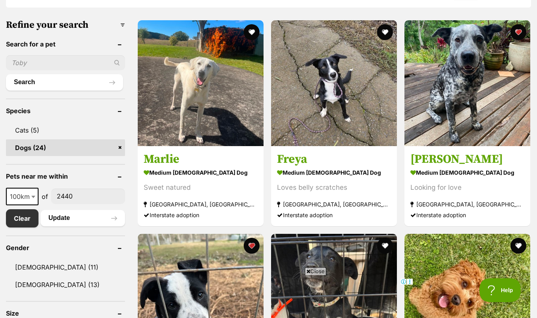
click at [476, 186] on div "Looking for love" at bounding box center [467, 187] width 114 height 11
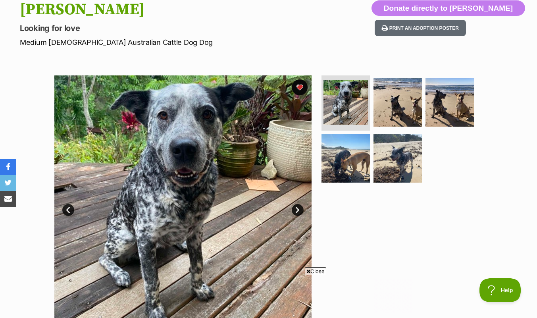
click at [68, 204] on link "Prev" at bounding box center [68, 210] width 12 height 12
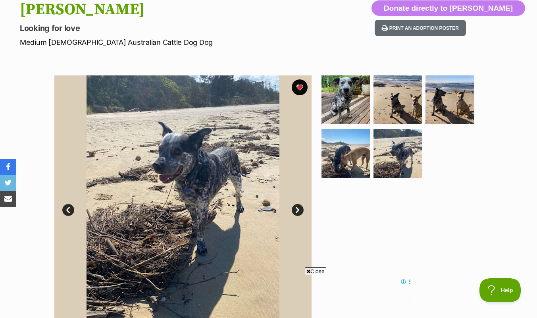
click at [63, 211] on link "Prev" at bounding box center [68, 210] width 12 height 12
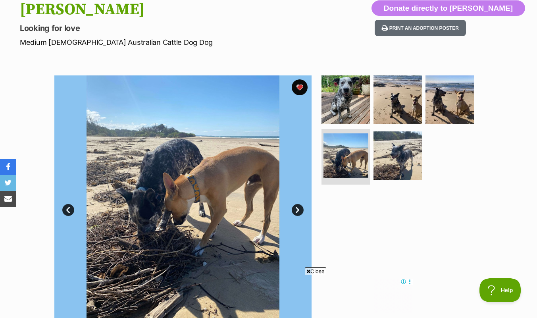
click at [68, 214] on link "Prev" at bounding box center [68, 210] width 12 height 12
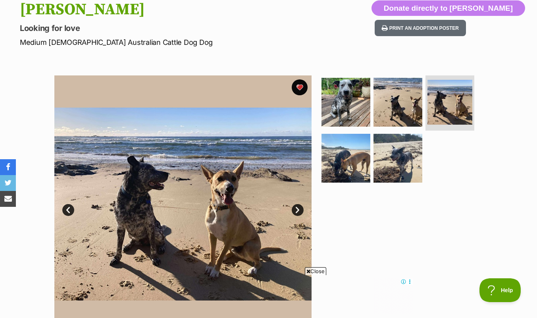
click at [67, 210] on link "Prev" at bounding box center [68, 210] width 12 height 12
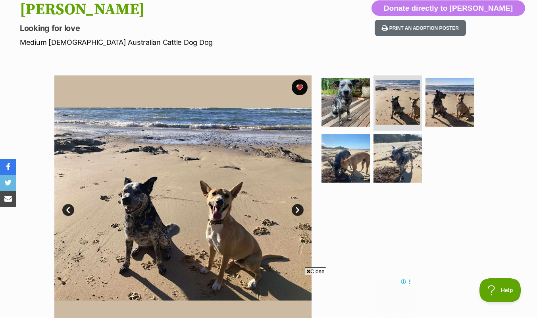
click at [67, 213] on link "Prev" at bounding box center [68, 210] width 12 height 12
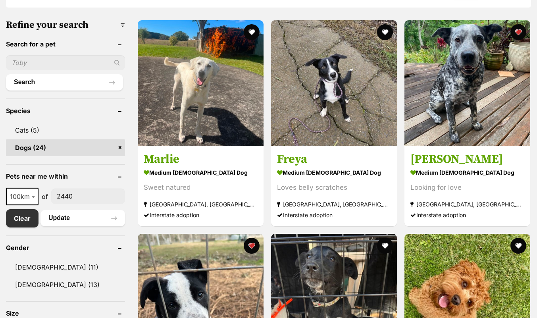
click at [351, 158] on h3 "Freya" at bounding box center [334, 158] width 114 height 15
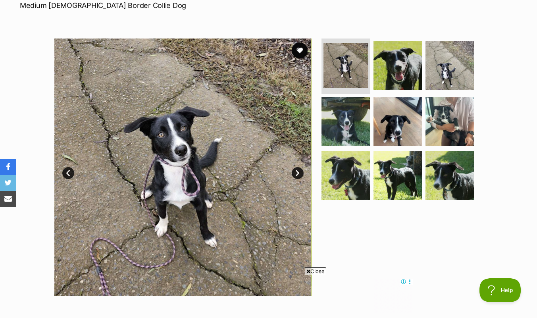
scroll to position [123, 0]
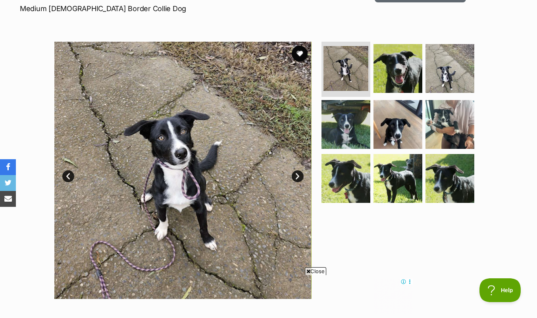
click at [298, 52] on button "favourite" at bounding box center [299, 54] width 16 height 16
click at [395, 70] on img at bounding box center [397, 68] width 49 height 49
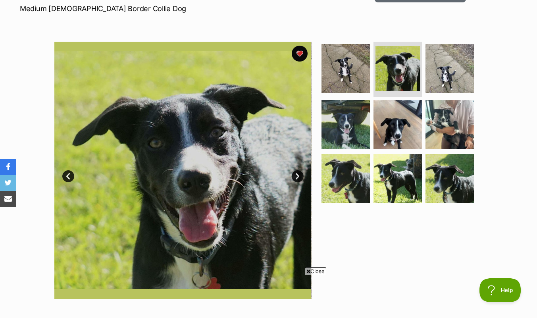
click at [443, 64] on img at bounding box center [449, 68] width 49 height 49
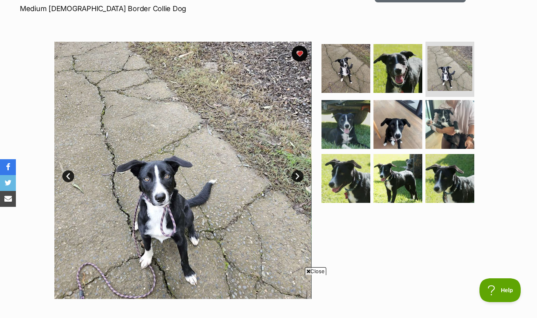
click at [336, 126] on img at bounding box center [345, 124] width 49 height 49
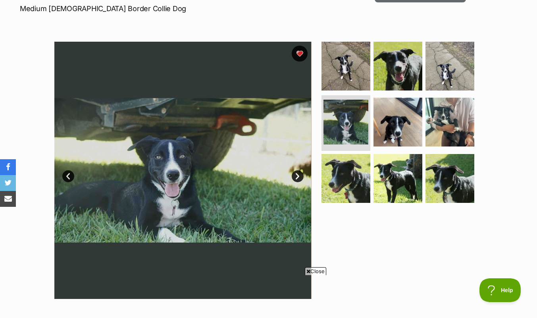
click at [297, 179] on link "Next" at bounding box center [297, 176] width 12 height 12
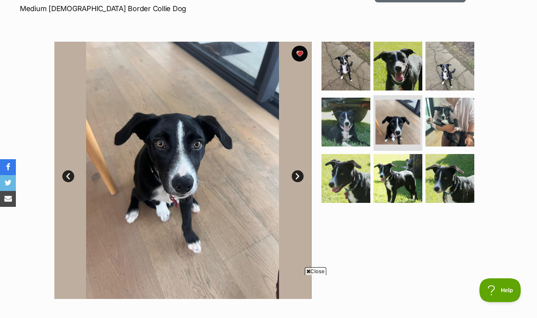
click at [298, 177] on link "Next" at bounding box center [297, 176] width 12 height 12
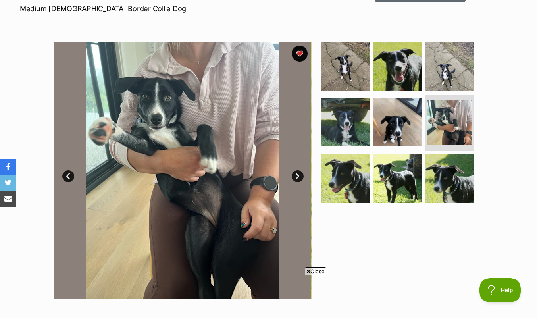
click at [301, 178] on link "Next" at bounding box center [297, 176] width 12 height 12
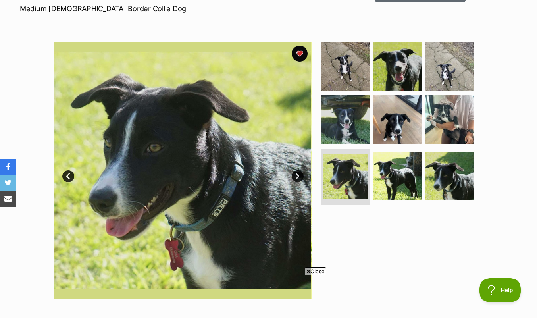
click at [299, 175] on link "Next" at bounding box center [297, 176] width 12 height 12
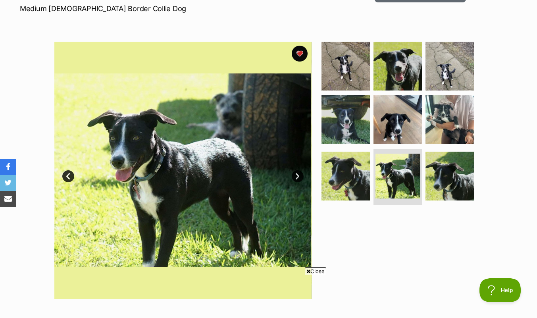
click at [300, 178] on link "Next" at bounding box center [297, 176] width 12 height 12
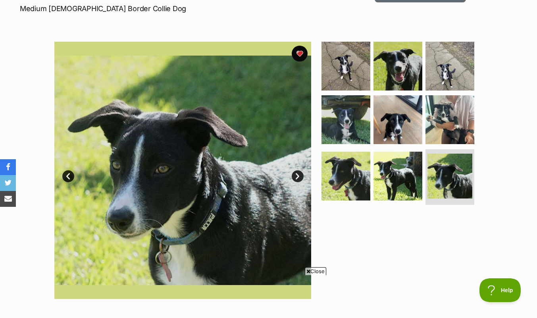
click at [299, 174] on link "Next" at bounding box center [297, 176] width 12 height 12
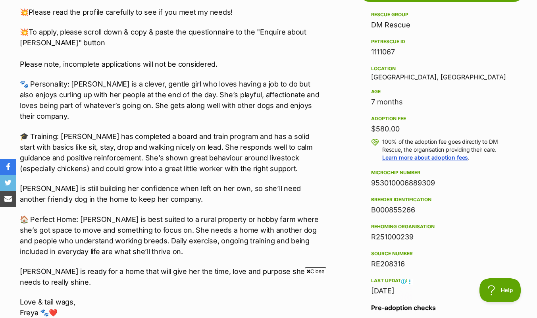
scroll to position [0, 0]
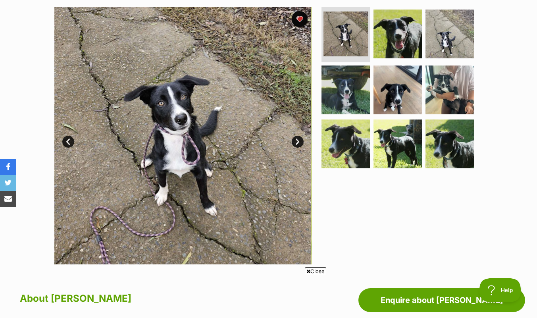
scroll to position [137, 0]
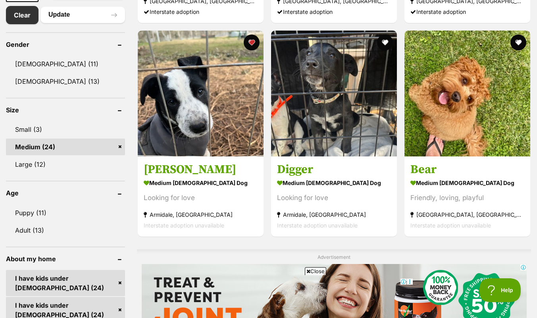
scroll to position [443, 0]
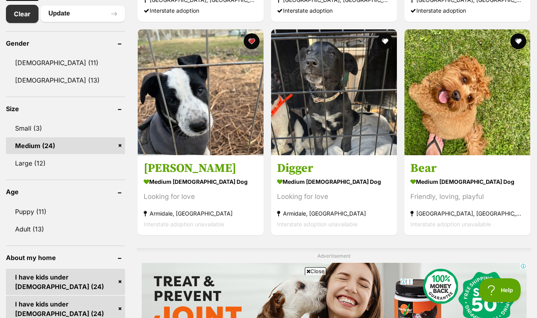
click at [337, 139] on img at bounding box center [334, 92] width 126 height 126
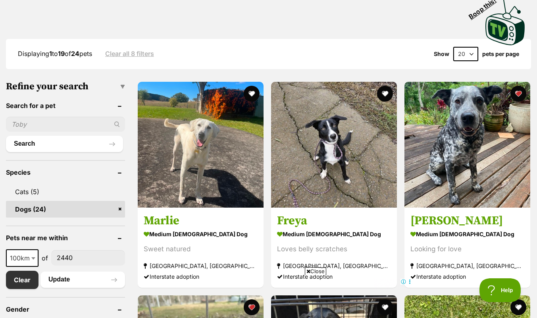
scroll to position [136, 0]
